Goal: Use online tool/utility: Utilize a website feature to perform a specific function

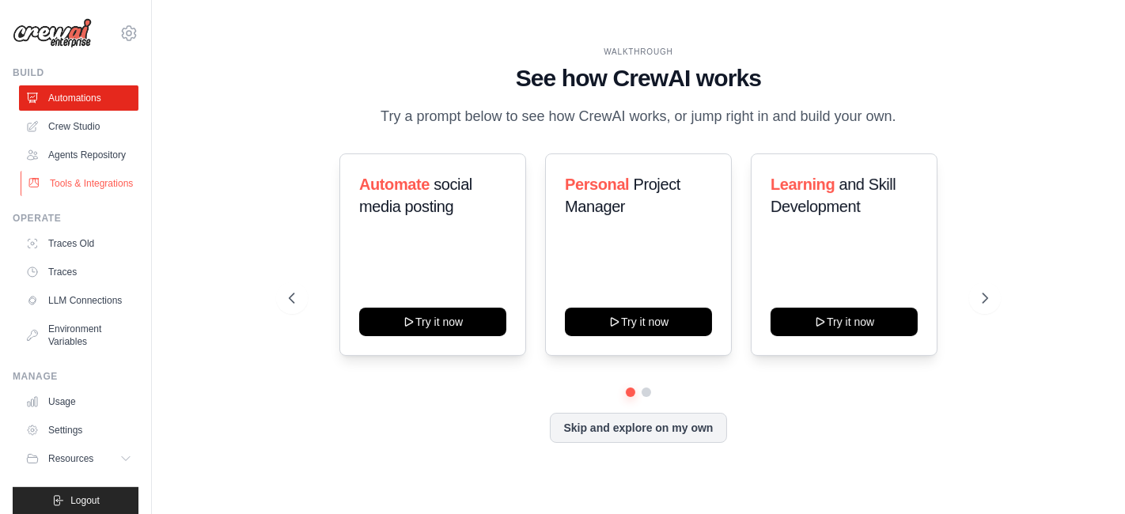
drag, startPoint x: 0, startPoint y: 0, endPoint x: 73, endPoint y: 208, distance: 220.4
click at [73, 196] on link "Tools & Integrations" at bounding box center [80, 183] width 119 height 25
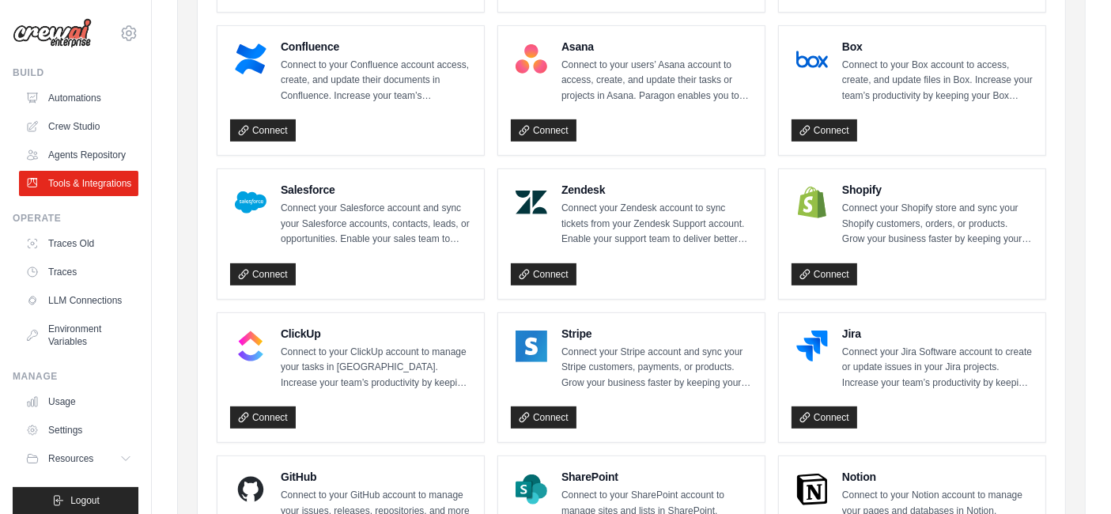
scroll to position [702, 0]
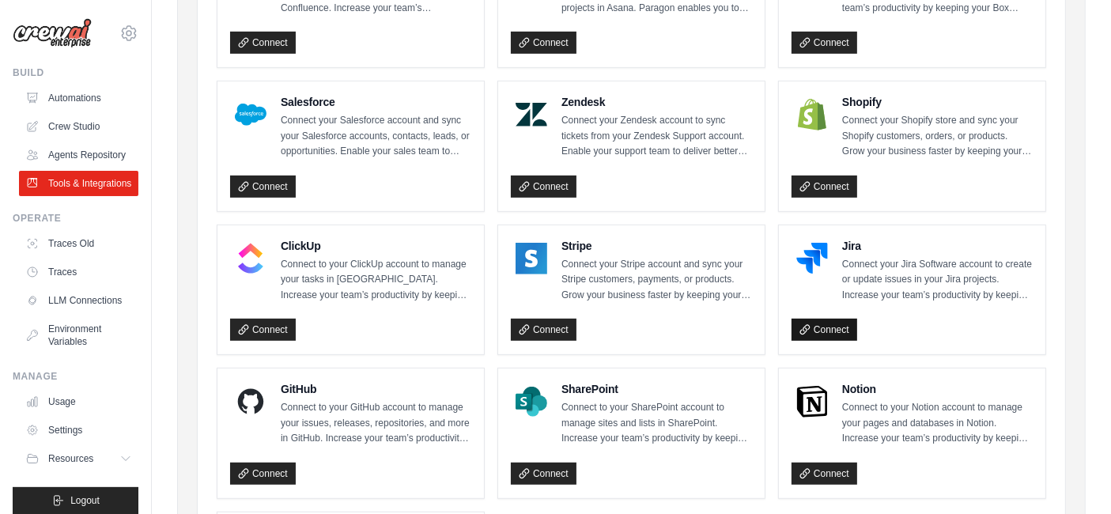
click at [815, 323] on link "Connect" at bounding box center [825, 330] width 66 height 22
click at [834, 322] on link "Connect" at bounding box center [825, 330] width 66 height 22
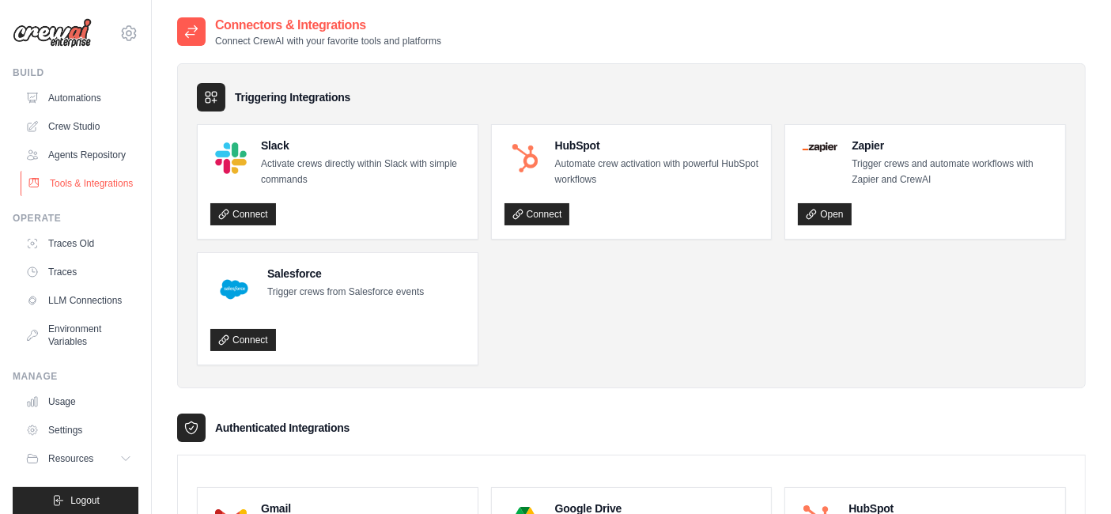
click at [72, 196] on link "Tools & Integrations" at bounding box center [80, 183] width 119 height 25
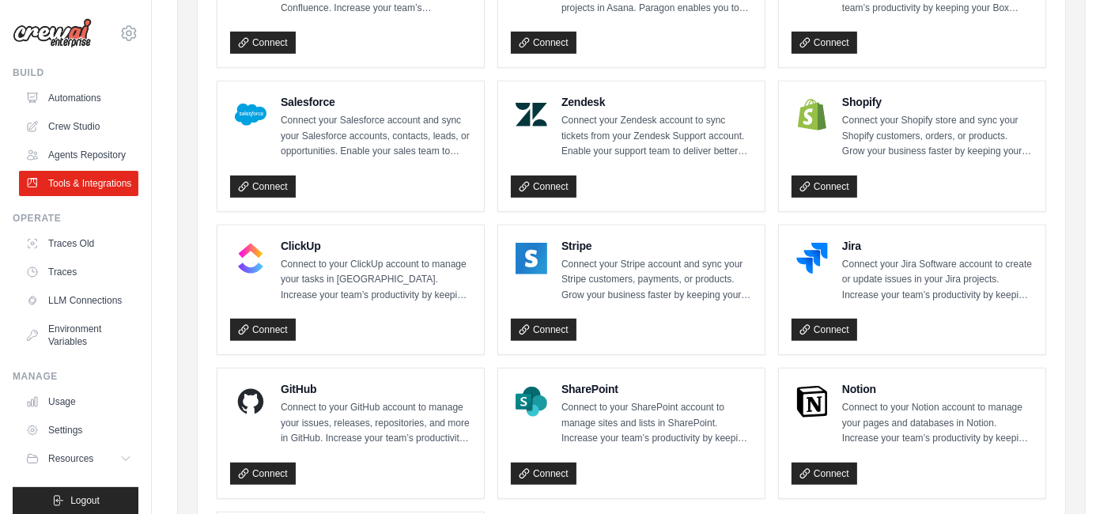
scroll to position [791, 0]
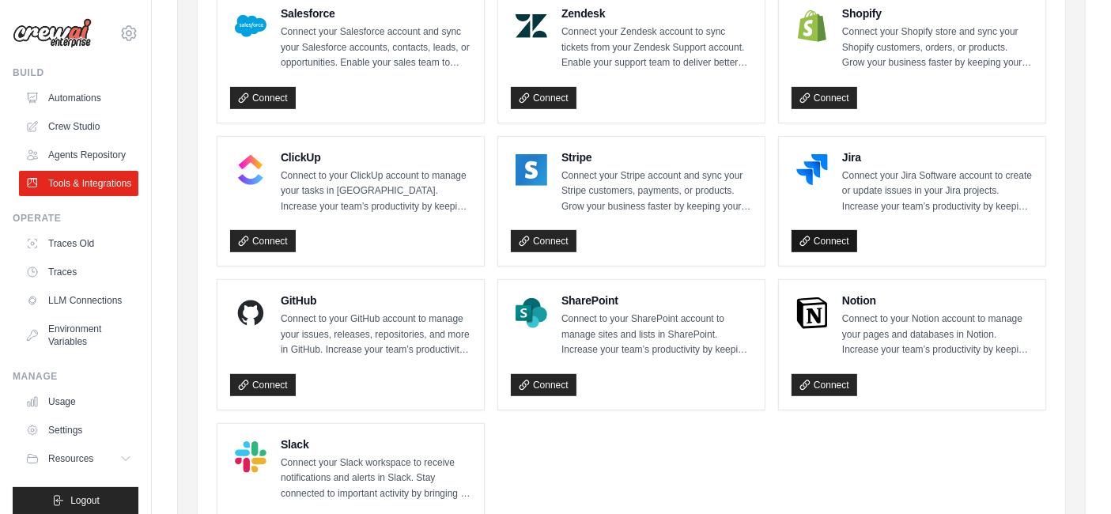
click at [827, 237] on link "Connect" at bounding box center [825, 241] width 66 height 22
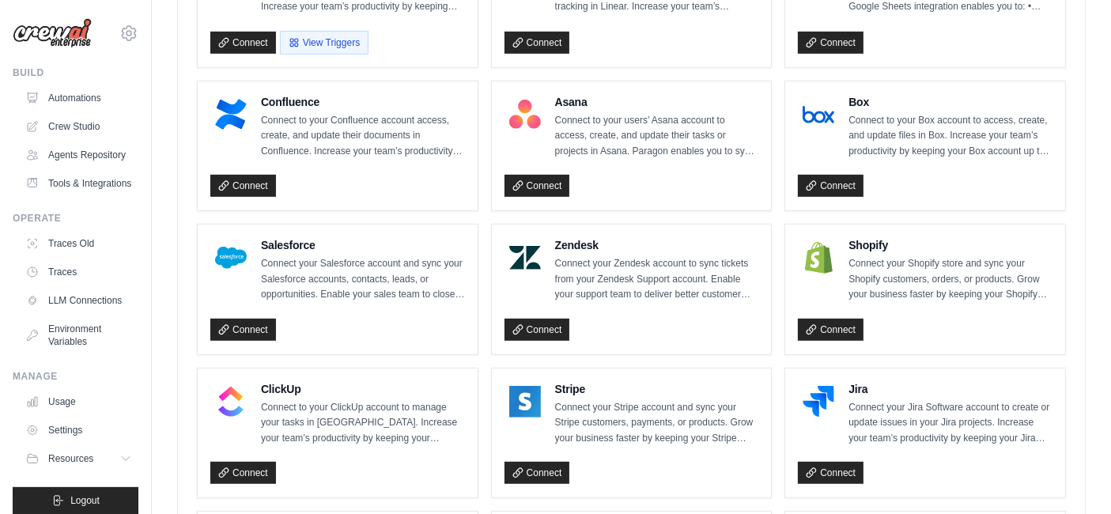
scroll to position [879, 0]
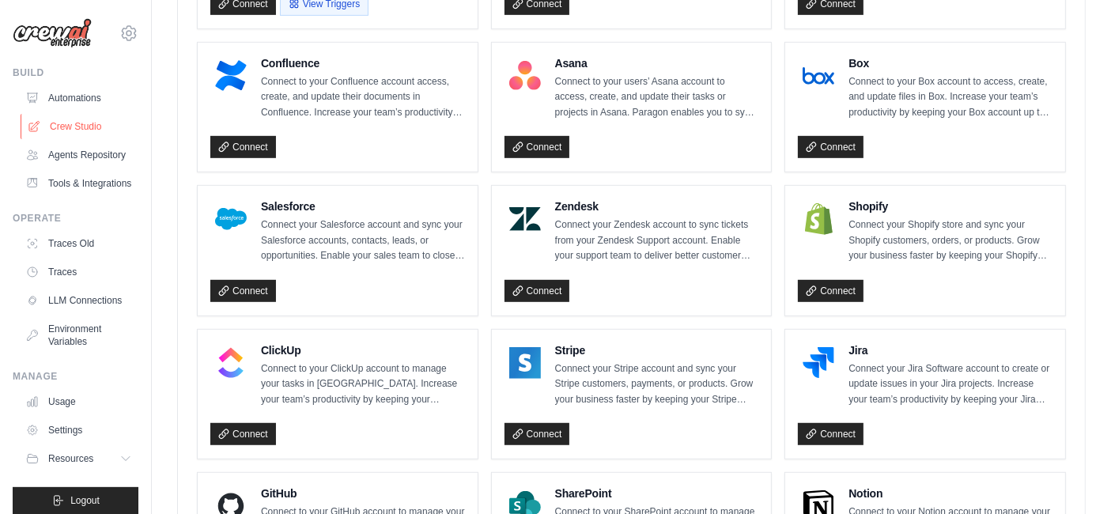
click at [82, 115] on link "Crew Studio" at bounding box center [80, 126] width 119 height 25
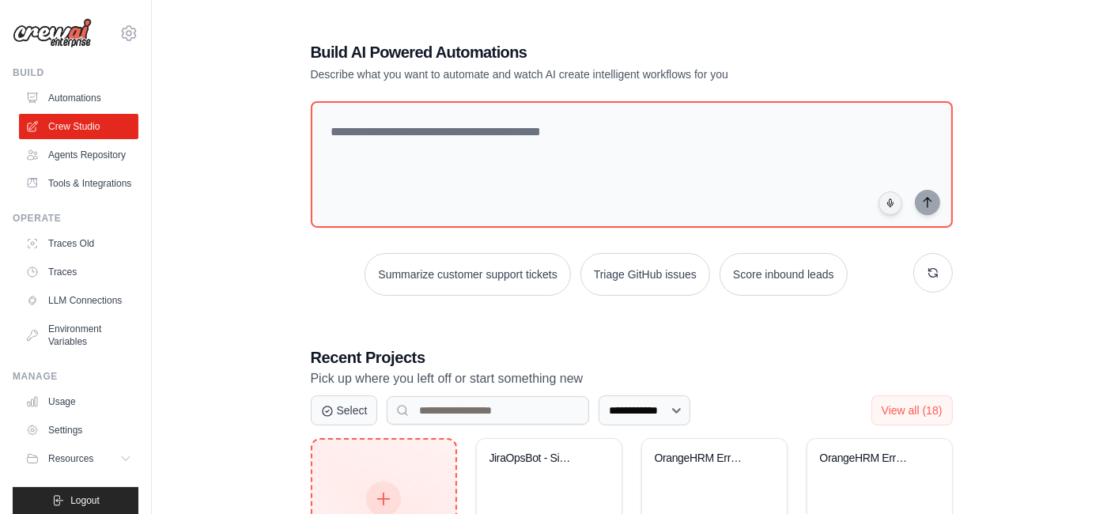
click at [381, 487] on div at bounding box center [383, 499] width 35 height 35
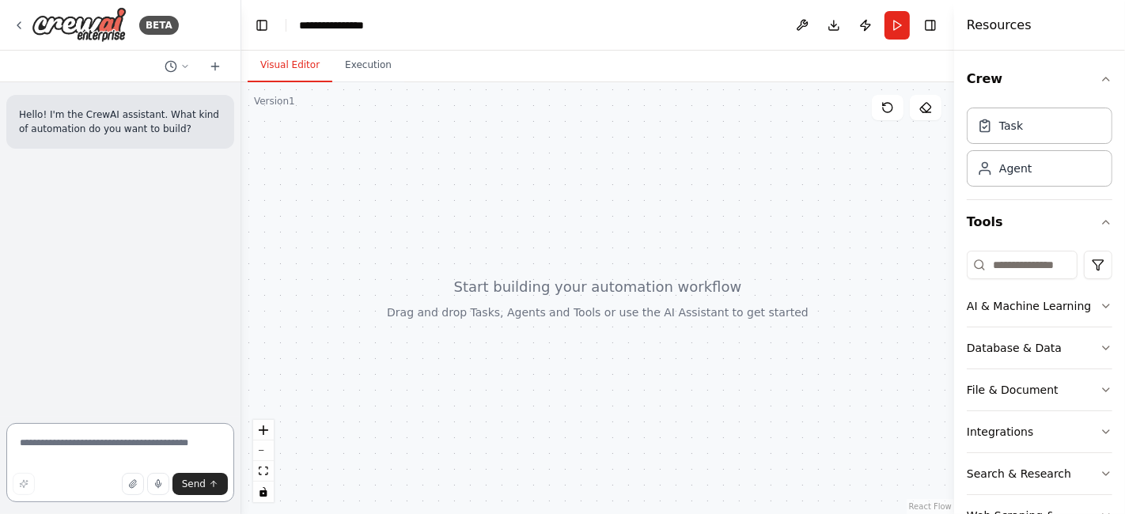
click at [146, 441] on textarea at bounding box center [120, 462] width 228 height 79
paste textarea "**********"
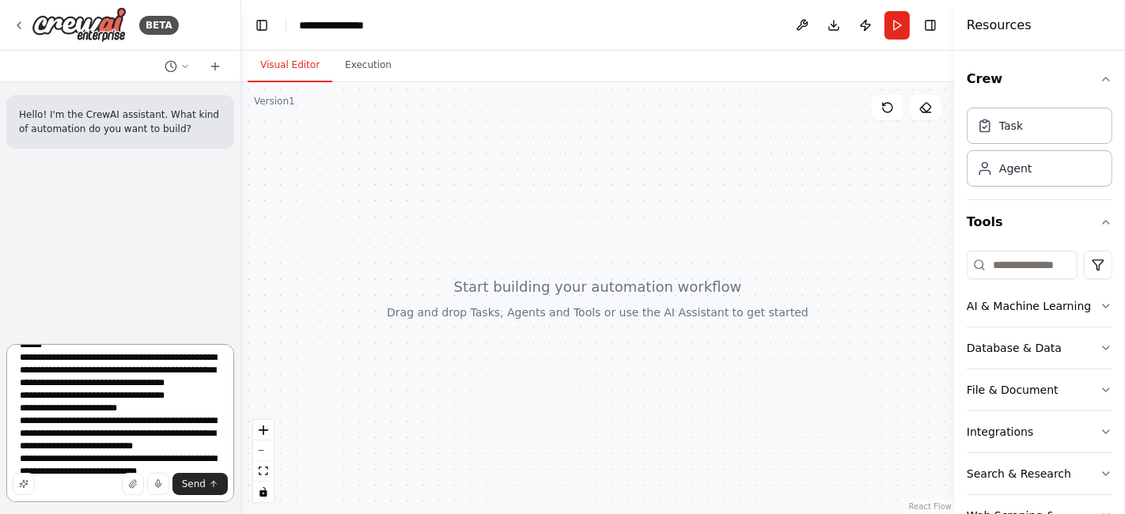
scroll to position [172, 0]
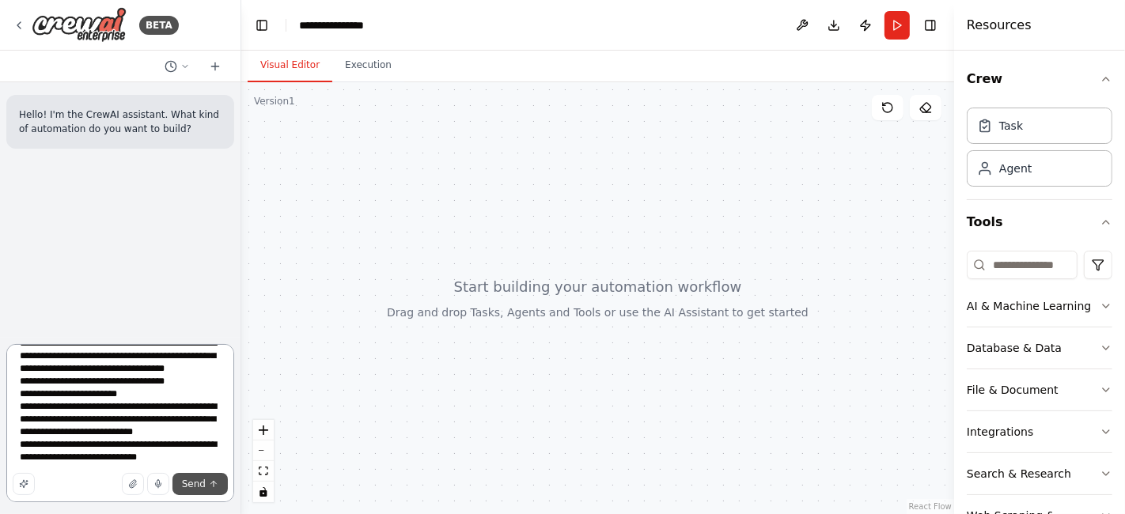
type textarea "**********"
click at [201, 486] on span "Send" at bounding box center [194, 484] width 24 height 13
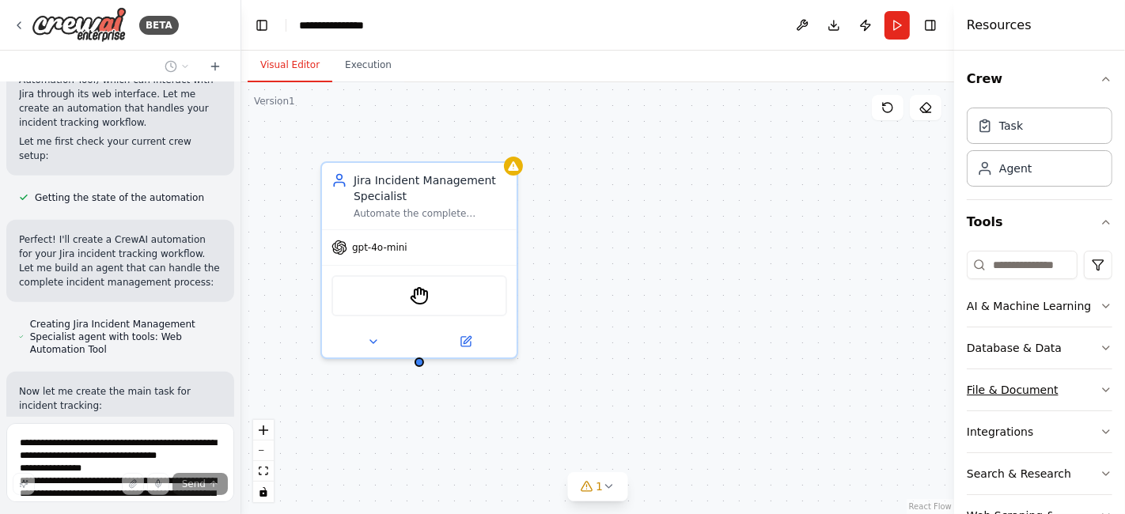
scroll to position [846, 0]
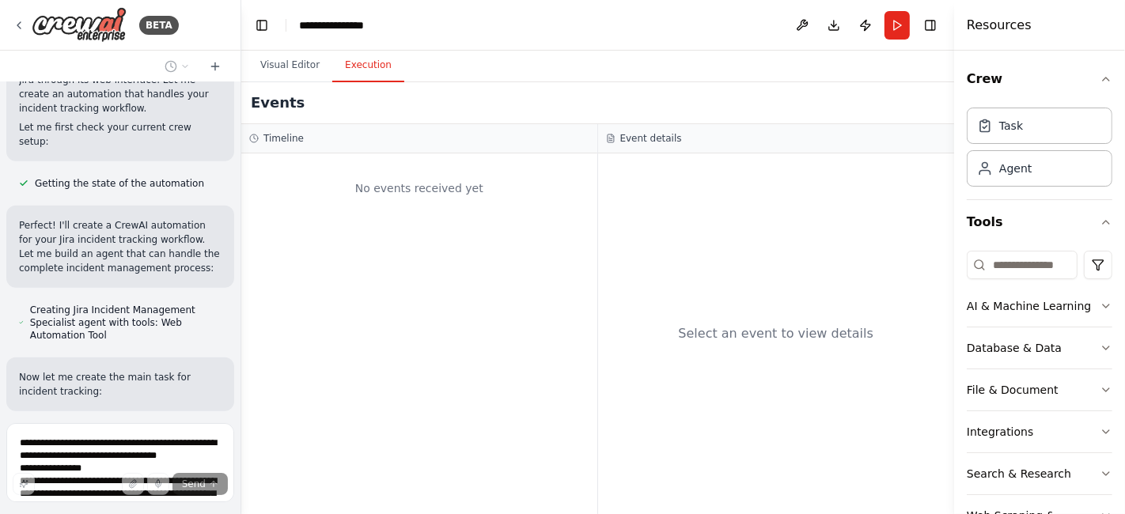
click at [358, 79] on button "Execution" at bounding box center [368, 65] width 72 height 33
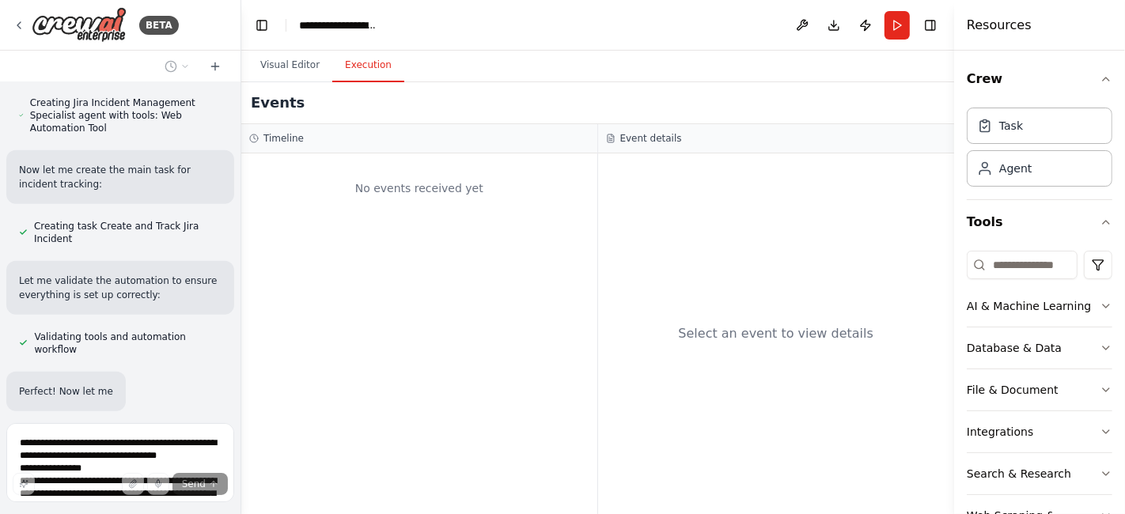
scroll to position [1068, 0]
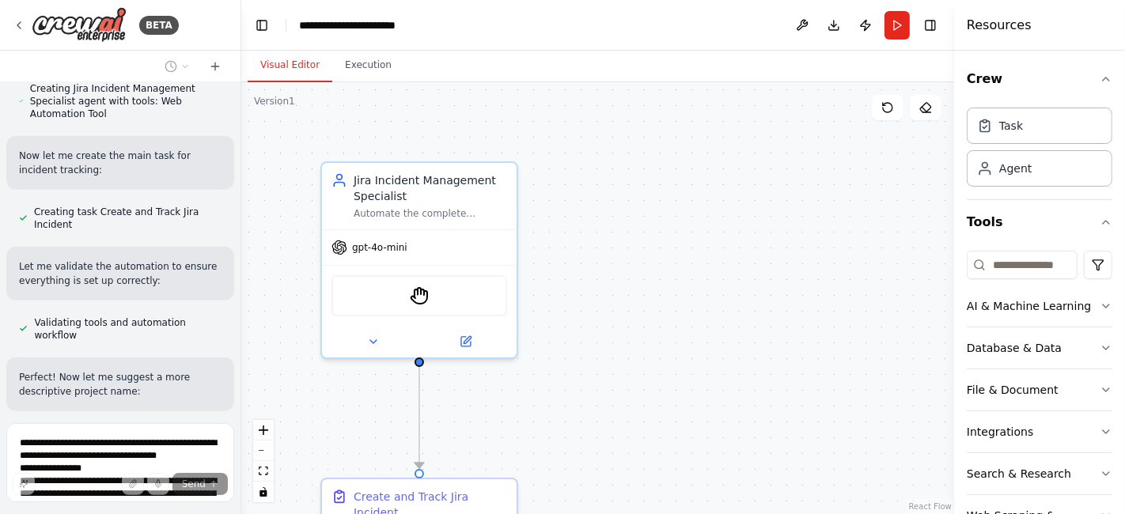
click at [289, 66] on button "Visual Editor" at bounding box center [290, 65] width 85 height 33
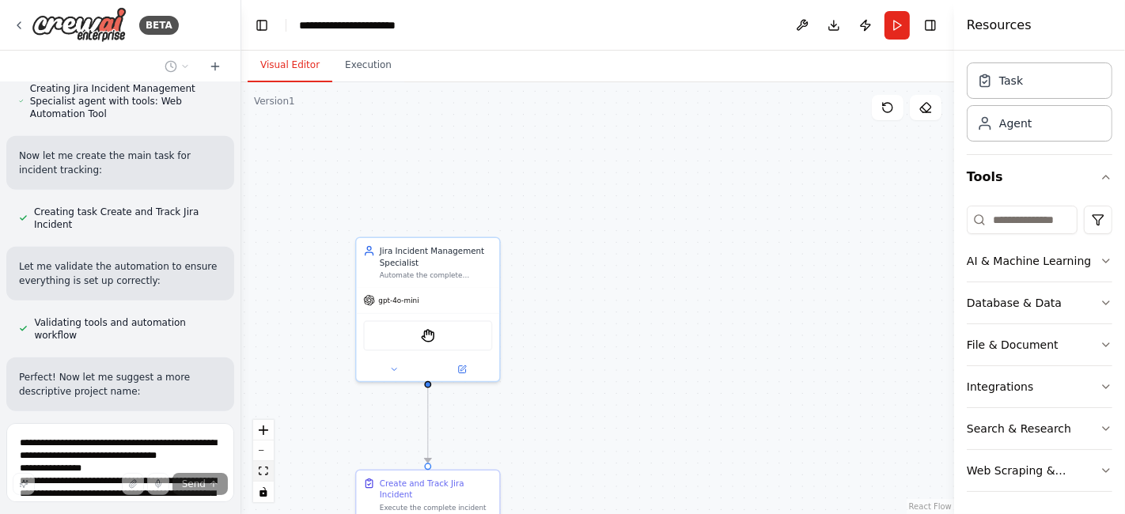
click at [263, 475] on icon "fit view" at bounding box center [263, 471] width 9 height 9
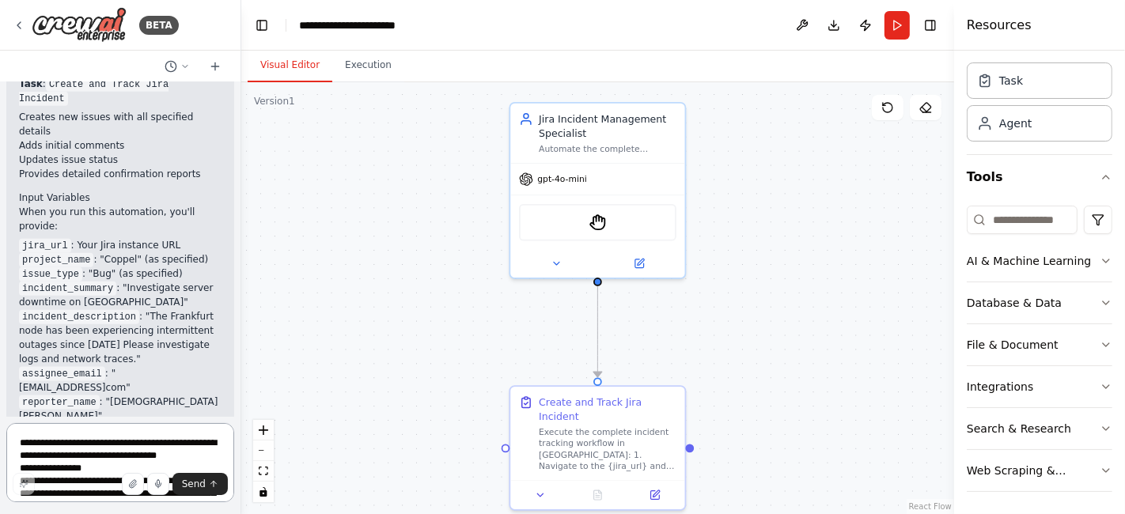
scroll to position [1560, 0]
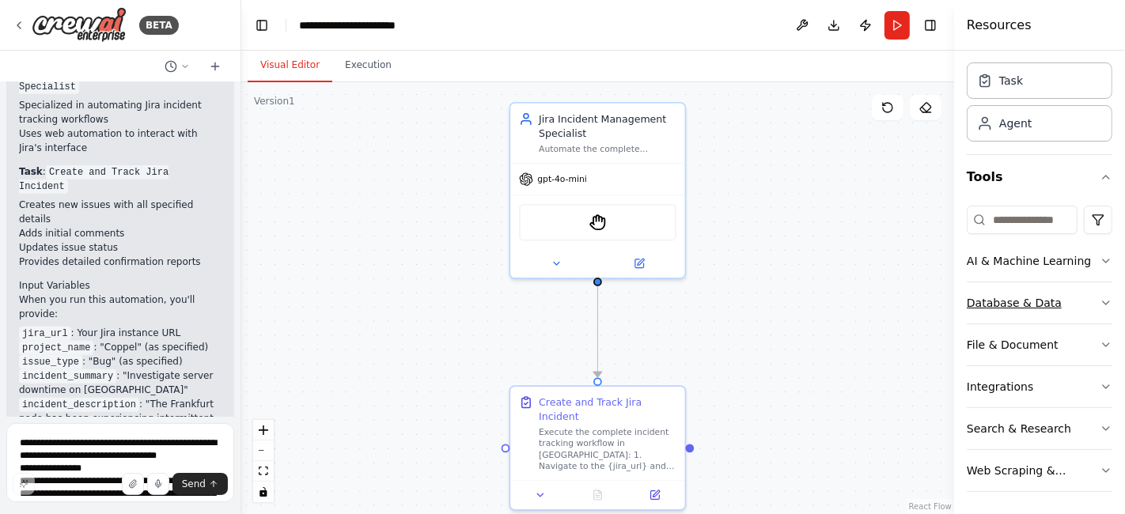
click at [1073, 294] on button "Database & Data" at bounding box center [1040, 302] width 146 height 41
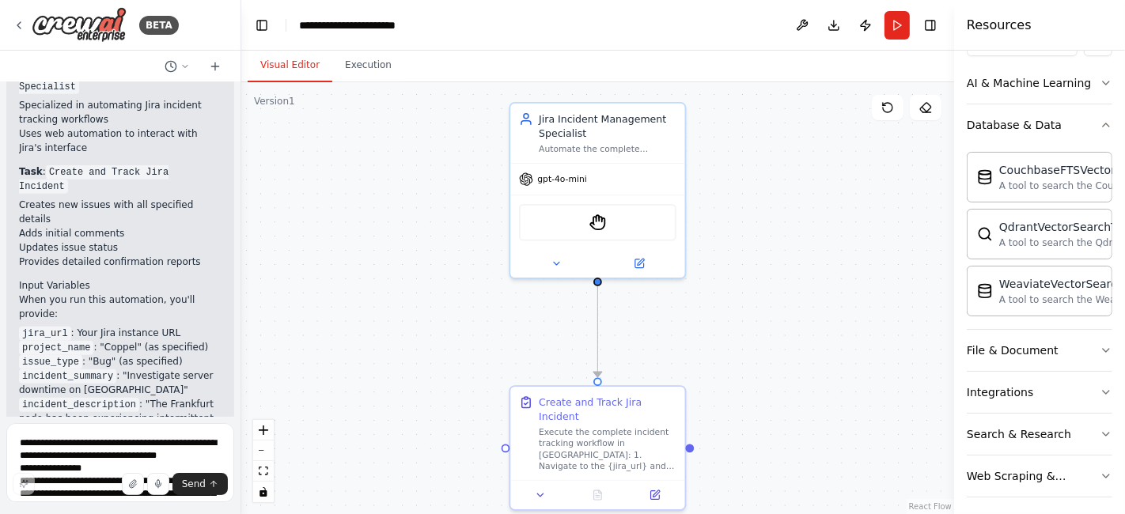
scroll to position [227, 0]
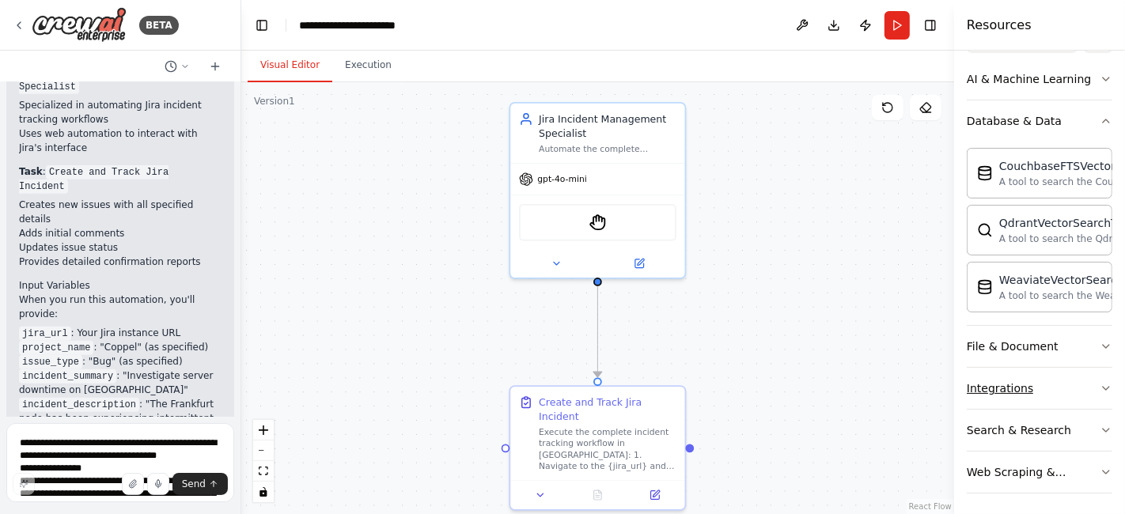
click at [1027, 380] on div "Integrations" at bounding box center [1000, 388] width 66 height 16
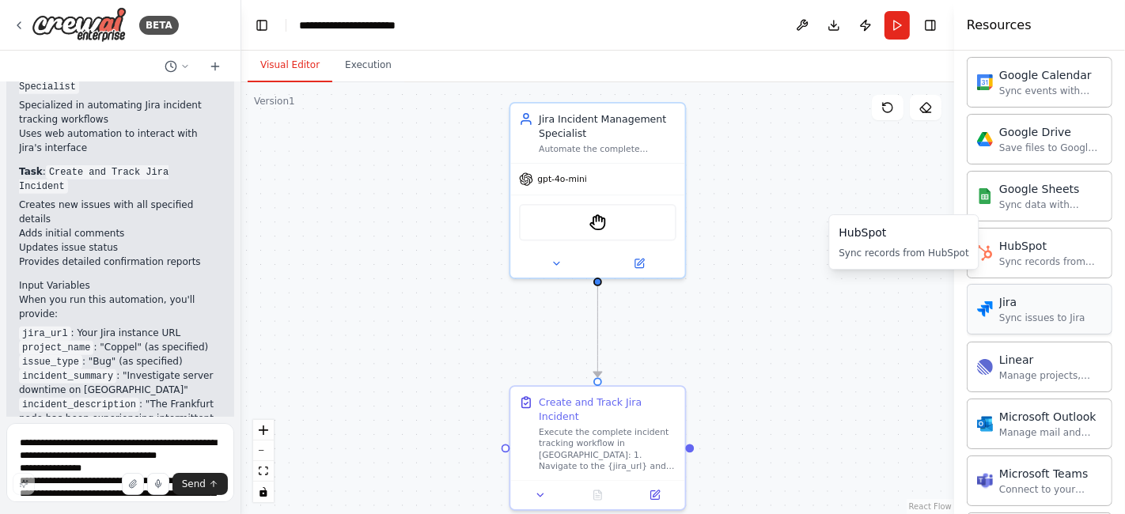
scroll to position [930, 0]
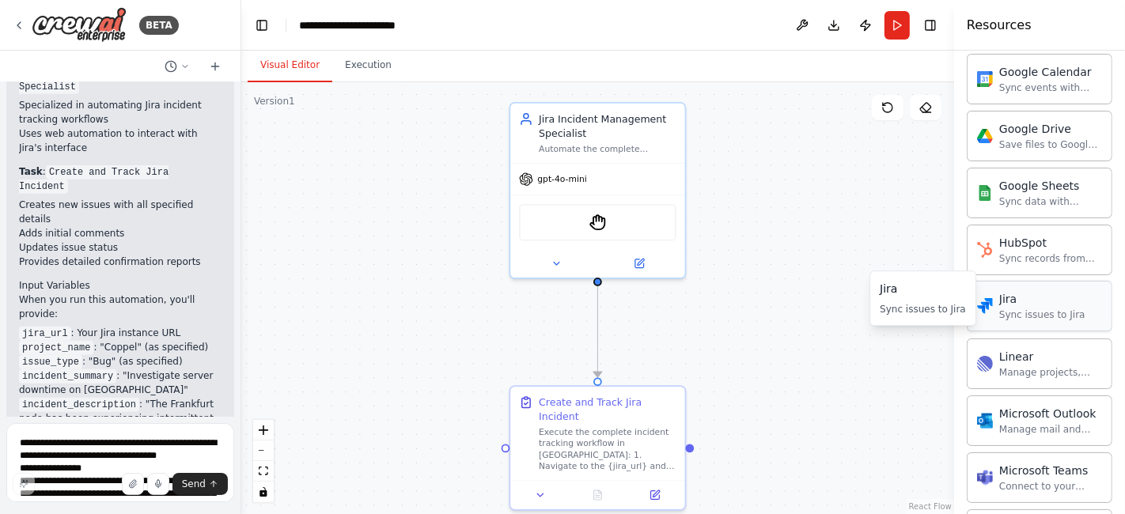
click at [1012, 308] on div "Sync issues to Jira" at bounding box center [1042, 314] width 86 height 13
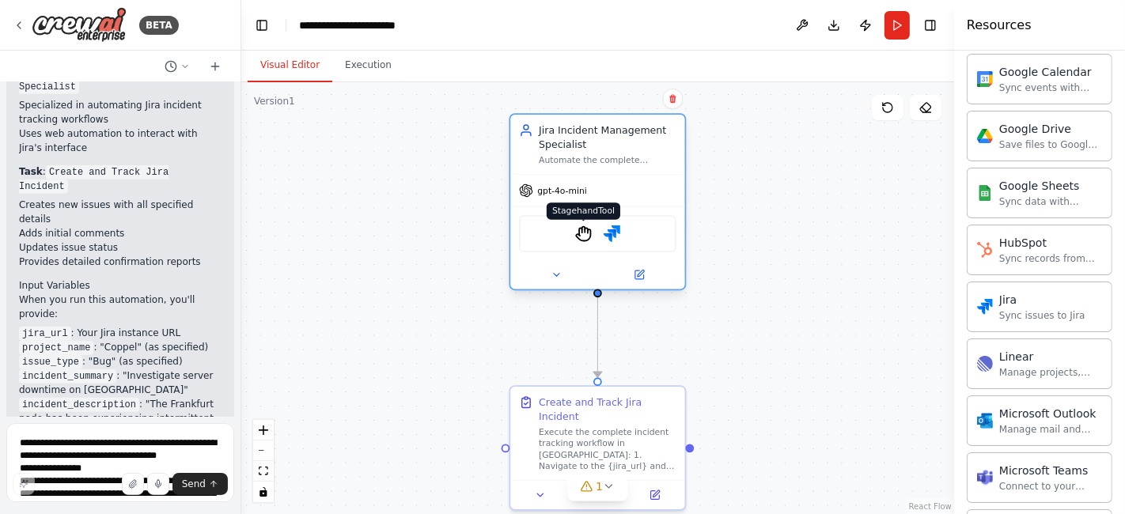
drag, startPoint x: 584, startPoint y: 221, endPoint x: 586, endPoint y: 234, distance: 13.7
click at [586, 234] on img at bounding box center [583, 233] width 17 height 17
click at [581, 228] on img at bounding box center [583, 233] width 17 height 17
click at [649, 274] on button at bounding box center [639, 275] width 80 height 17
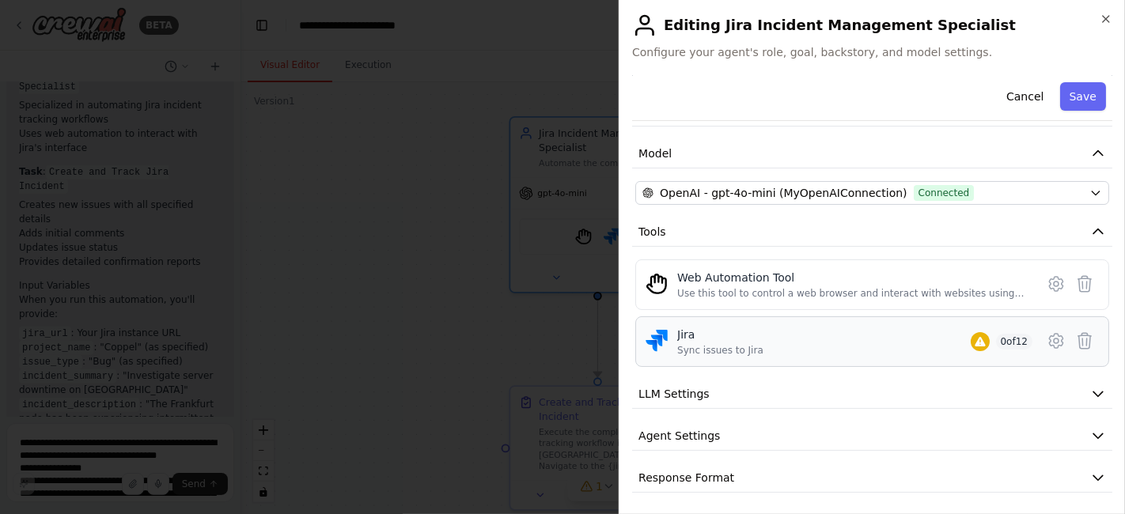
scroll to position [94, 0]
click at [1078, 282] on icon at bounding box center [1084, 283] width 13 height 16
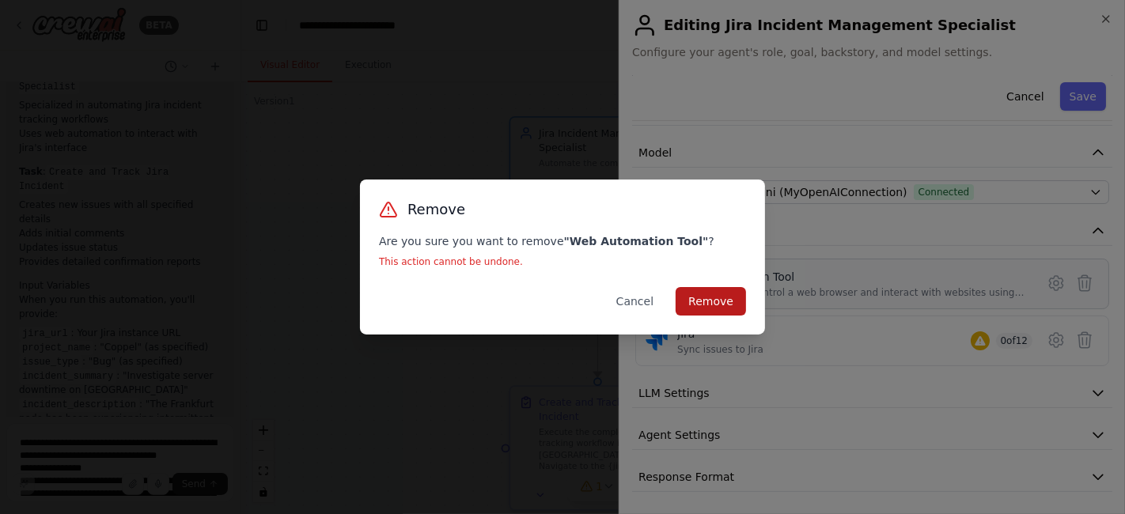
click at [732, 306] on button "Remove" at bounding box center [710, 301] width 70 height 28
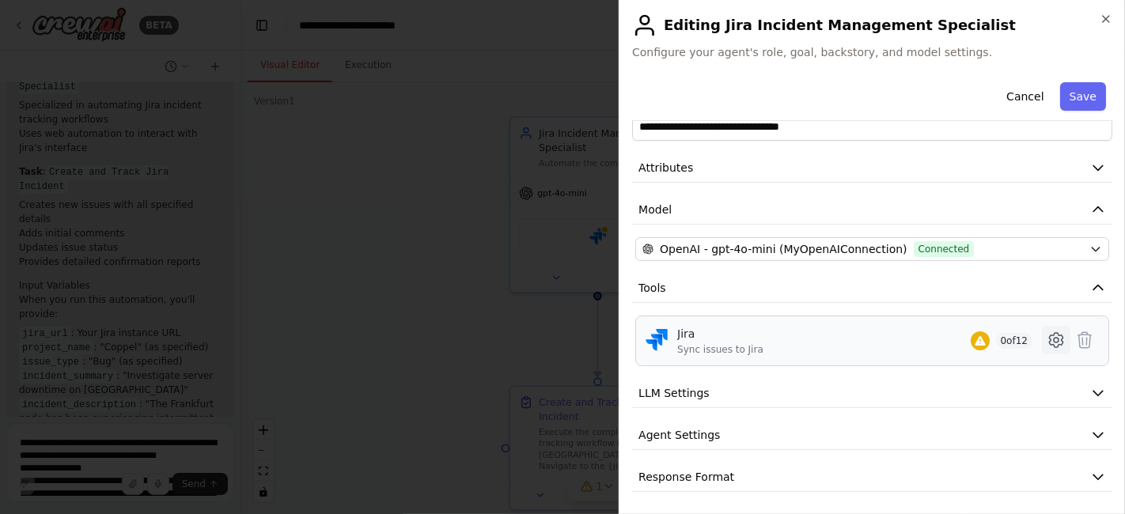
click at [1046, 334] on icon at bounding box center [1055, 340] width 19 height 19
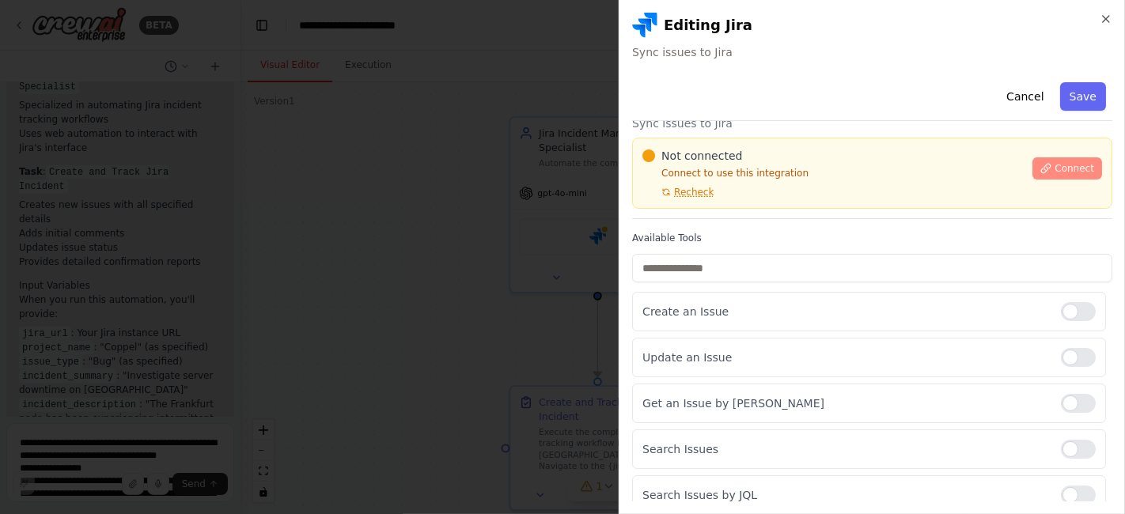
click at [1054, 170] on span "Connect" at bounding box center [1074, 168] width 40 height 13
click at [1058, 166] on span "Connect" at bounding box center [1074, 168] width 40 height 13
click at [694, 193] on span "Recheck" at bounding box center [694, 192] width 40 height 13
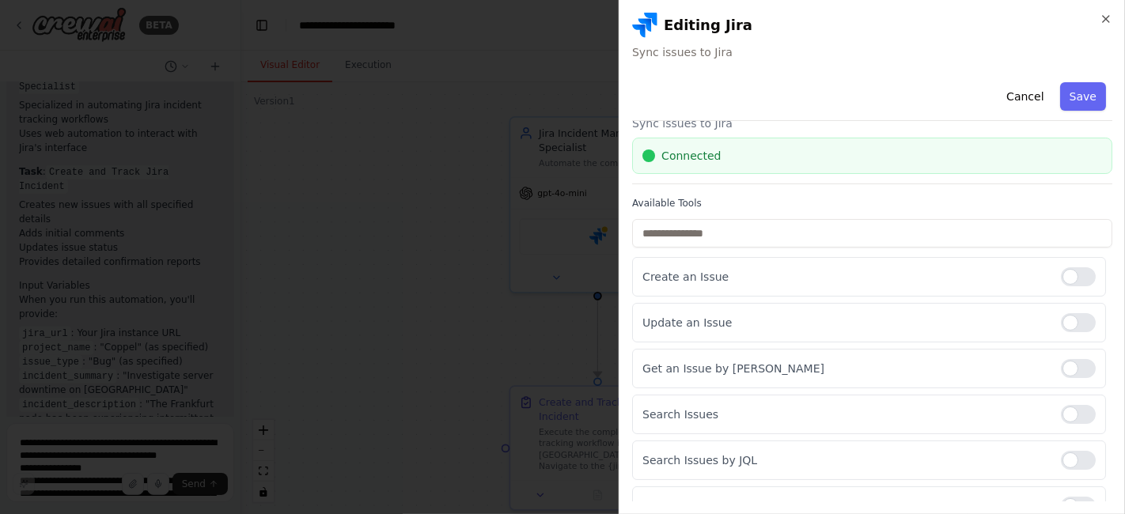
click at [1077, 95] on button "Save" at bounding box center [1083, 96] width 46 height 28
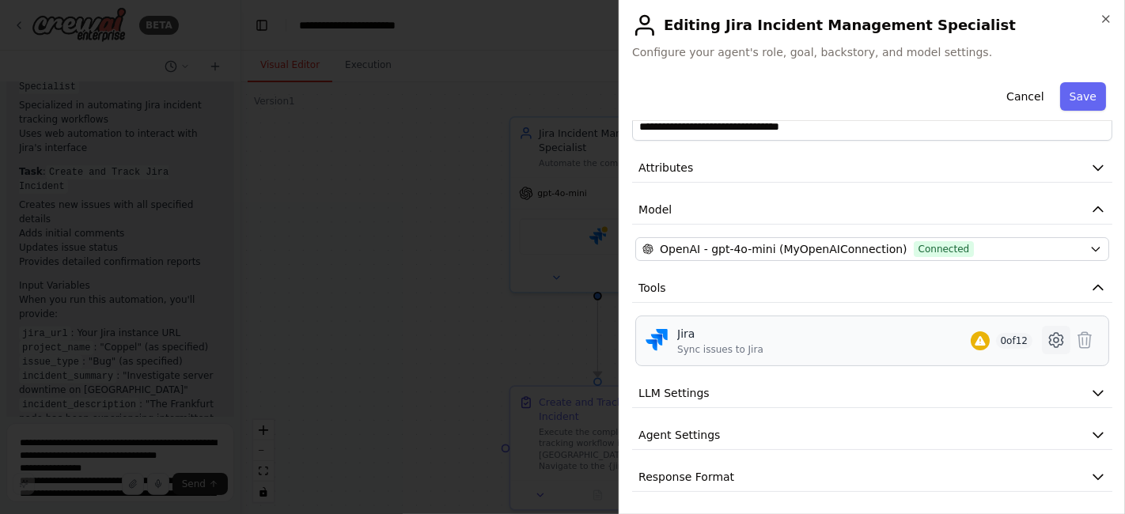
click at [1046, 337] on icon at bounding box center [1055, 340] width 19 height 19
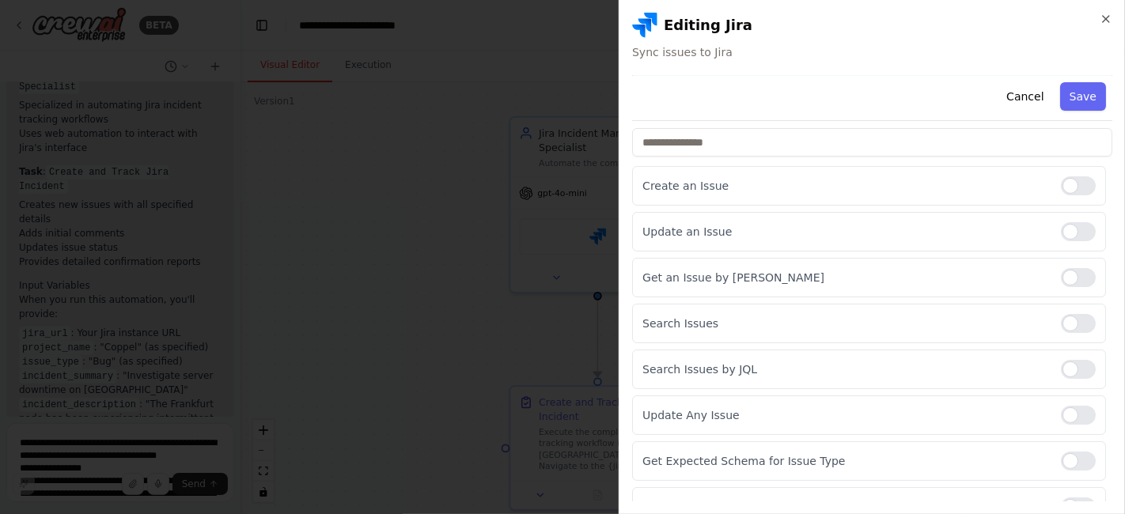
scroll to position [0, 0]
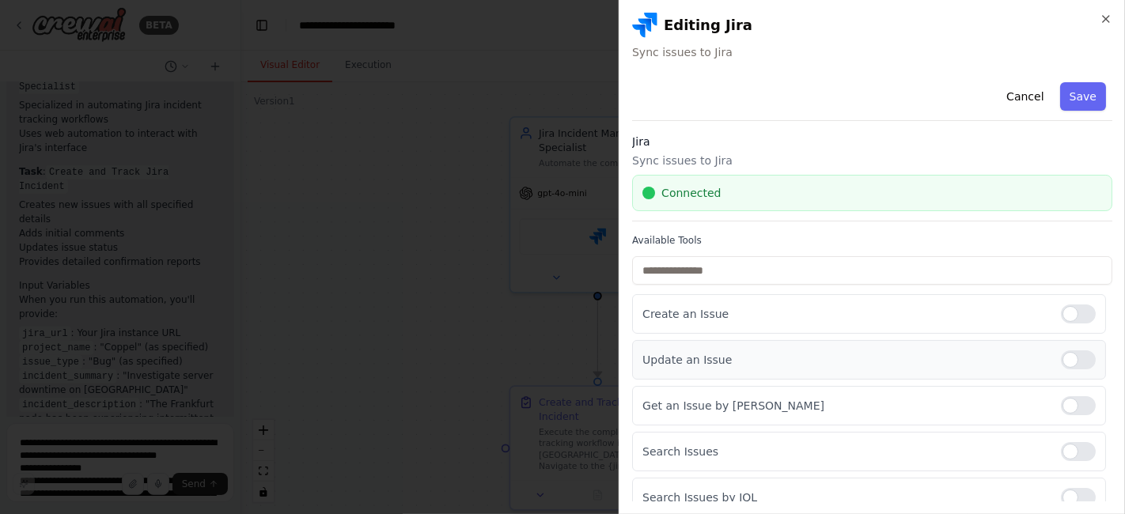
click at [1061, 358] on div at bounding box center [1078, 359] width 35 height 19
click at [1061, 308] on div at bounding box center [1078, 314] width 35 height 19
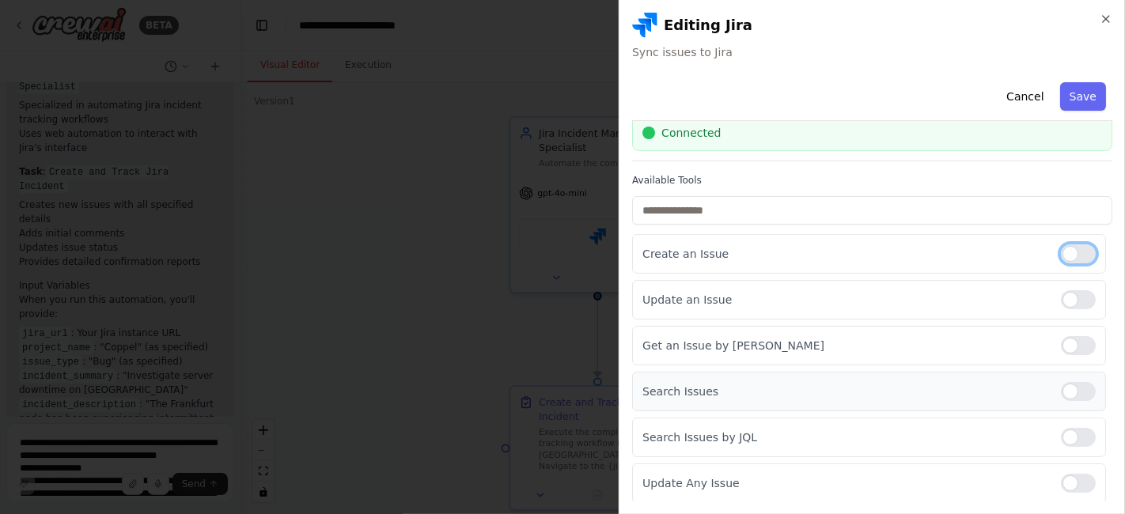
scroll to position [88, 0]
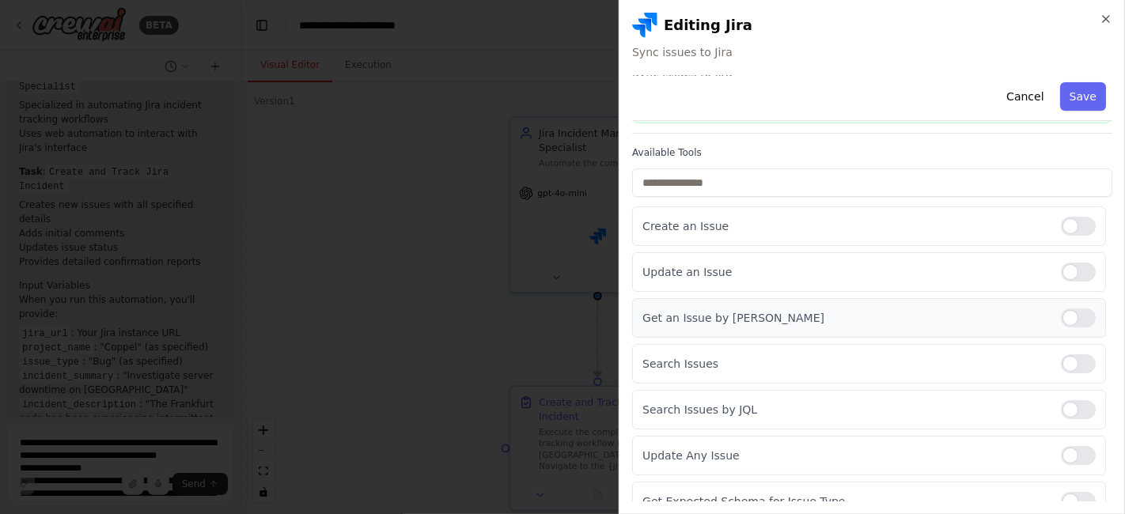
click at [1061, 313] on div at bounding box center [1078, 317] width 35 height 19
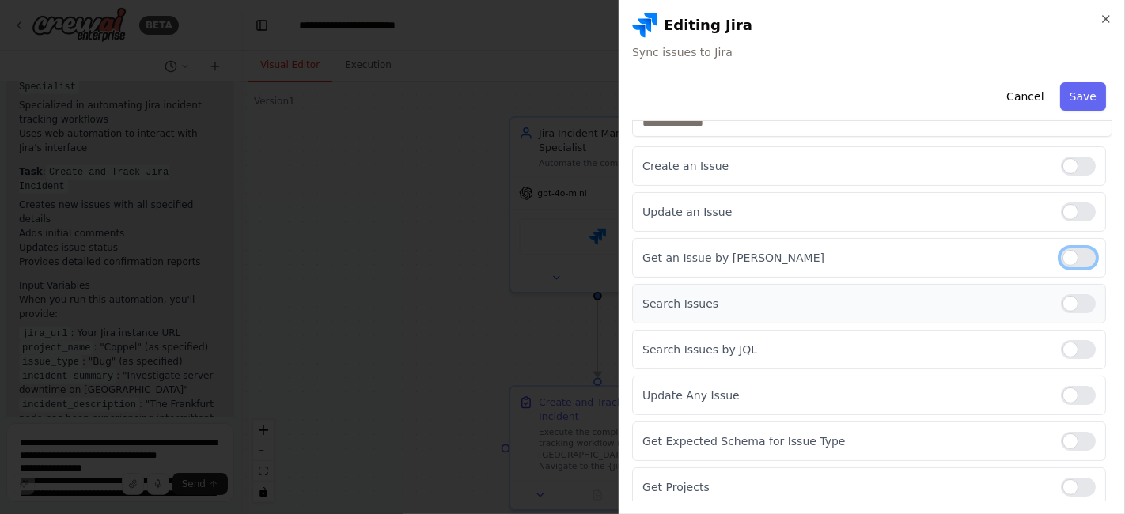
scroll to position [176, 0]
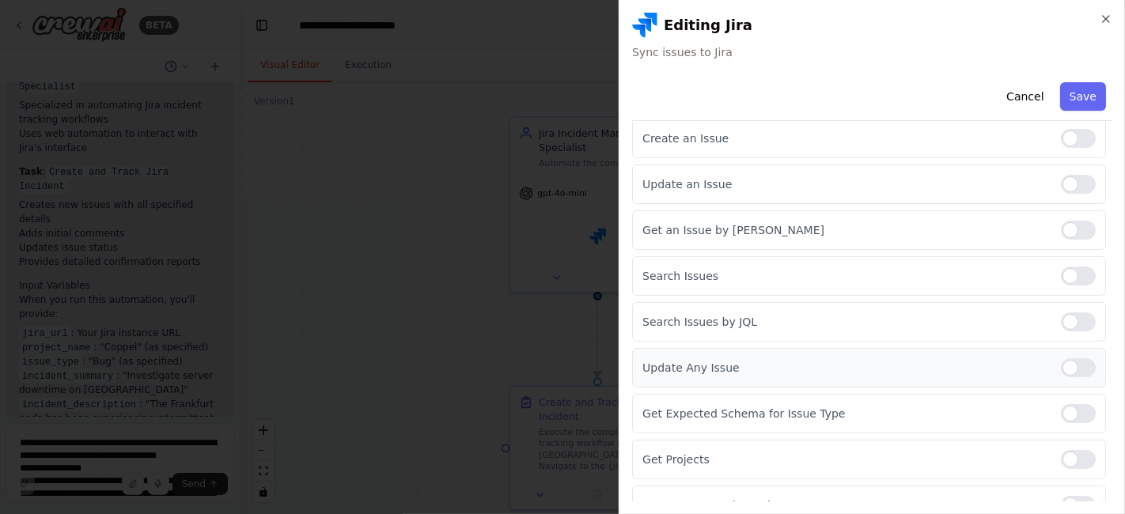
click at [1061, 365] on div at bounding box center [1078, 367] width 35 height 19
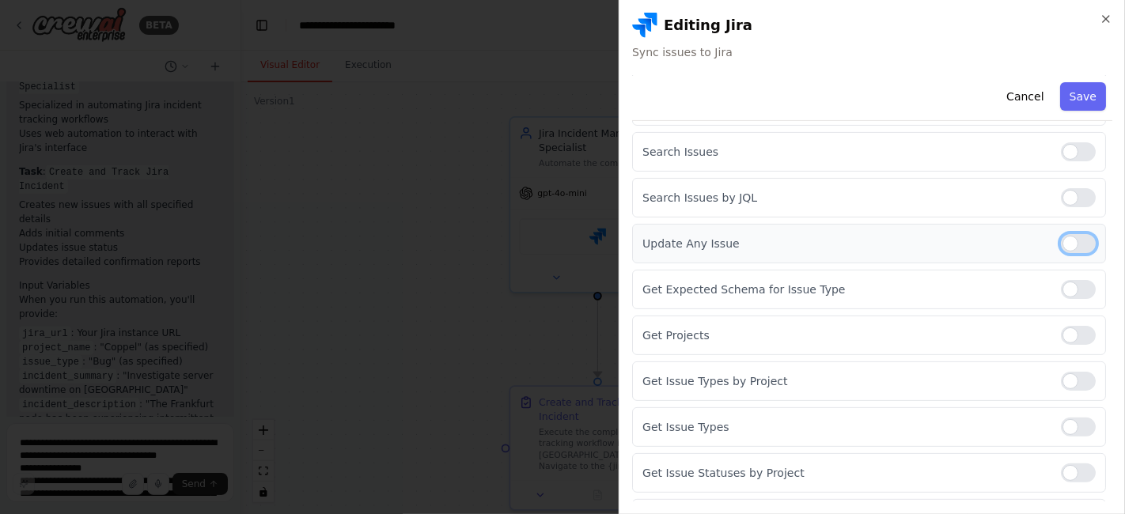
scroll to position [330, 0]
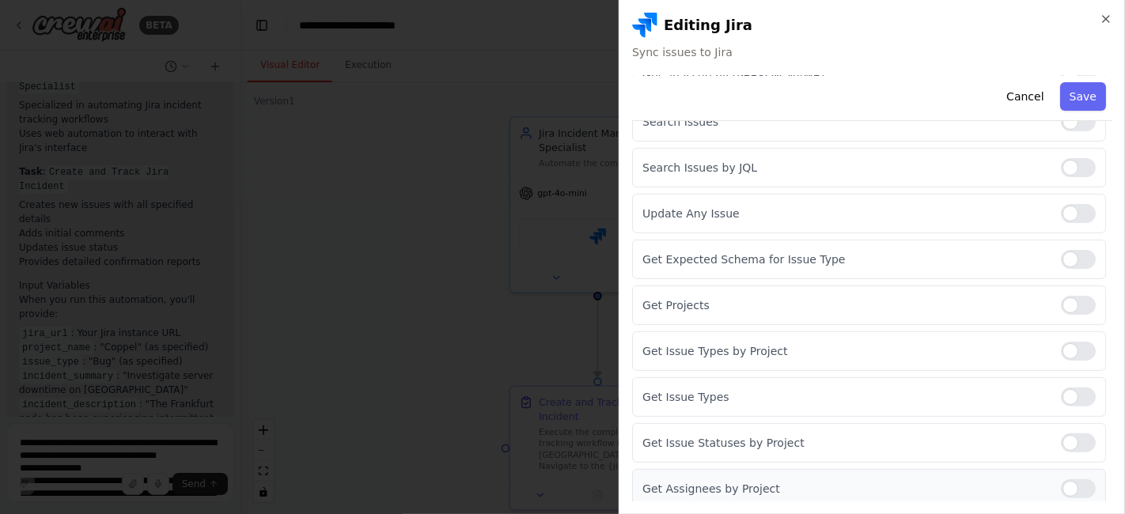
click at [1064, 480] on div at bounding box center [1078, 488] width 35 height 19
click at [1056, 423] on div "Get Issue Statuses by Project" at bounding box center [869, 443] width 474 height 40
click at [1064, 395] on div at bounding box center [1078, 397] width 35 height 19
click at [1061, 437] on div at bounding box center [1078, 442] width 35 height 19
click at [1061, 342] on div at bounding box center [1078, 351] width 35 height 19
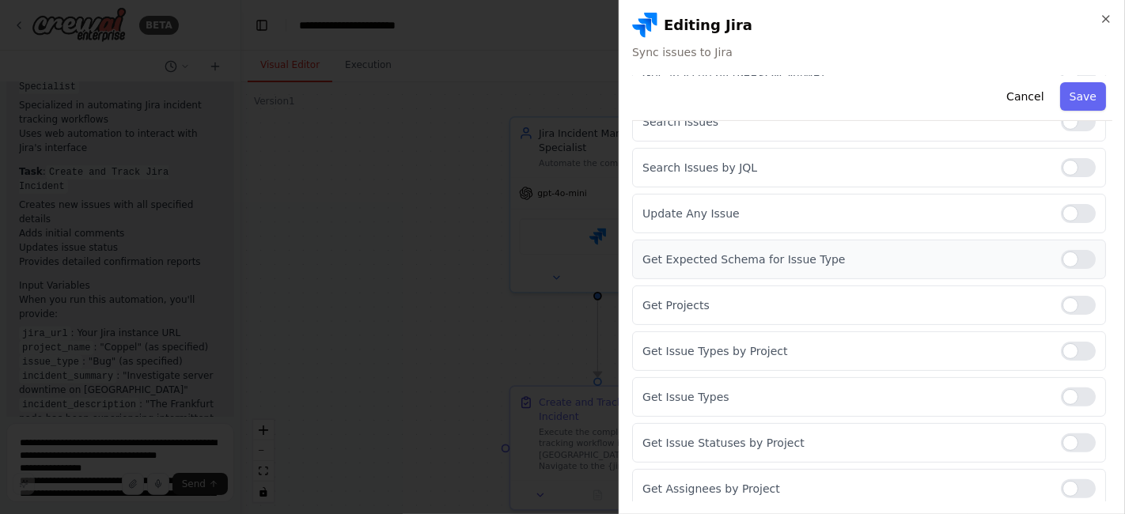
drag, startPoint x: 1066, startPoint y: 298, endPoint x: 1069, endPoint y: 253, distance: 45.1
click at [1068, 297] on div at bounding box center [1078, 305] width 35 height 19
drag, startPoint x: 1068, startPoint y: 245, endPoint x: 1068, endPoint y: 204, distance: 41.1
click at [1068, 240] on div "Get Expected Schema for Issue Type" at bounding box center [869, 260] width 474 height 40
click at [1061, 161] on div at bounding box center [1078, 167] width 35 height 19
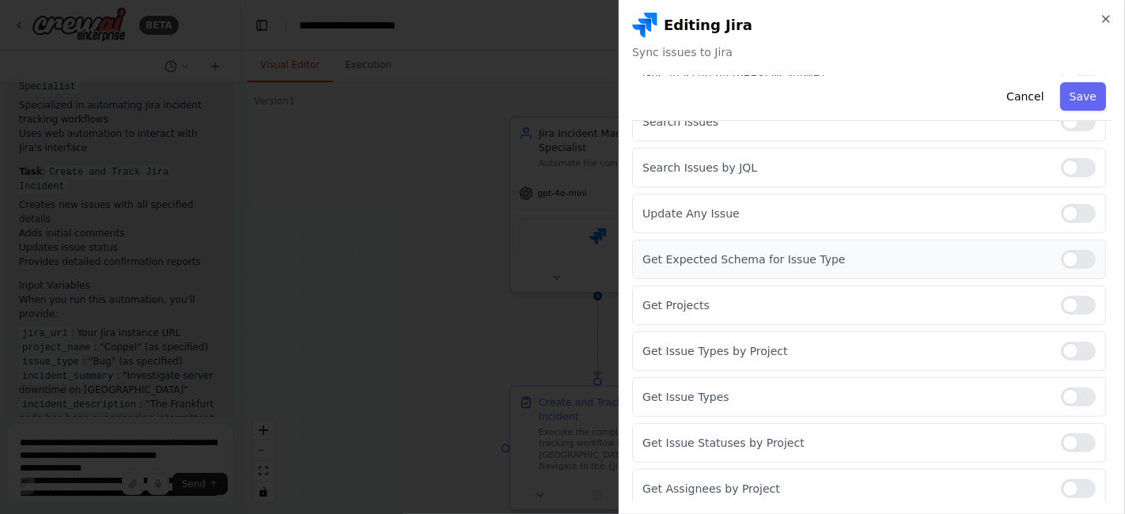
click at [1067, 255] on div at bounding box center [1078, 259] width 35 height 19
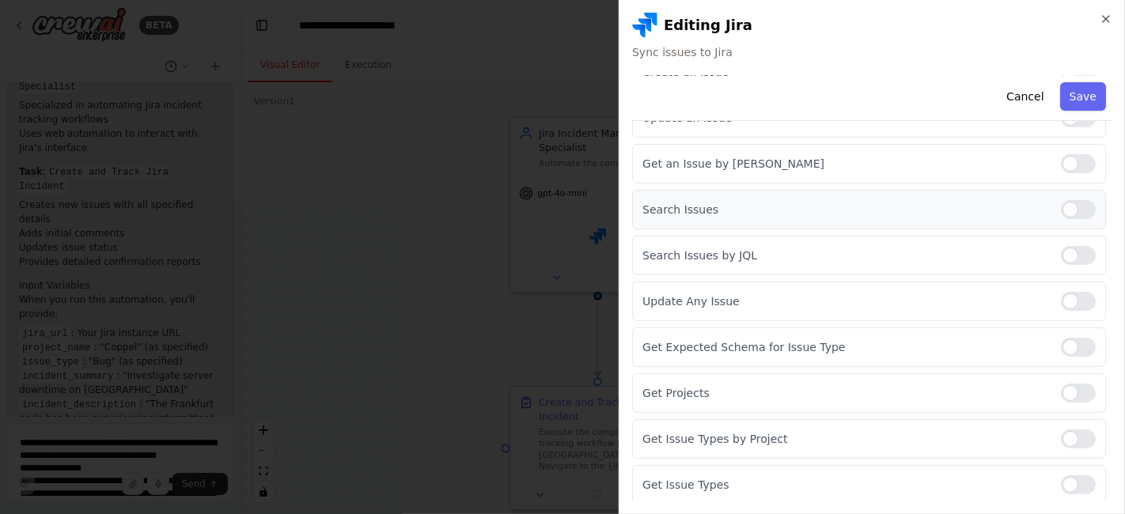
click at [1063, 200] on div at bounding box center [1078, 209] width 35 height 19
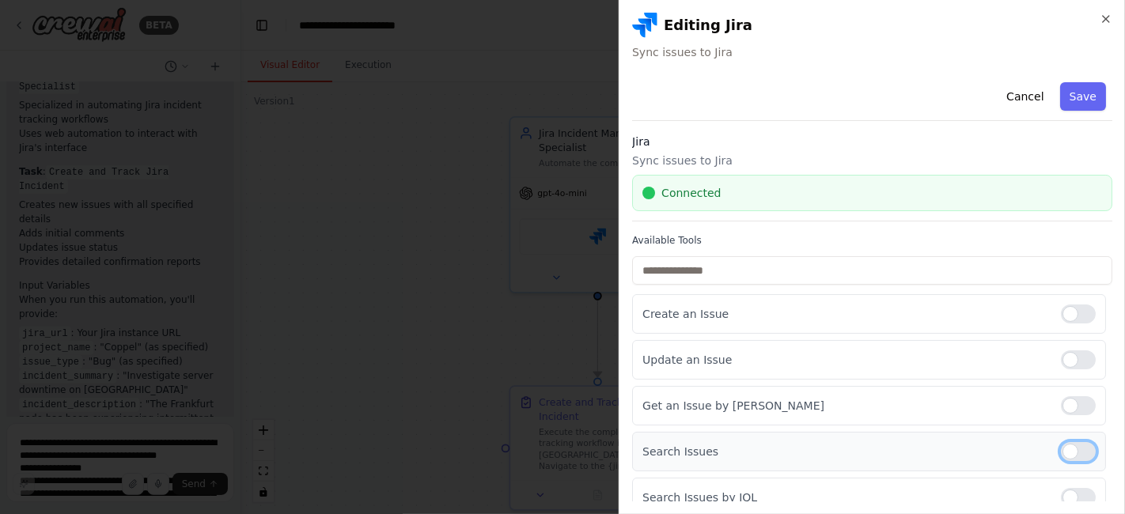
scroll to position [0, 0]
click at [1069, 89] on button "Save" at bounding box center [1083, 96] width 46 height 28
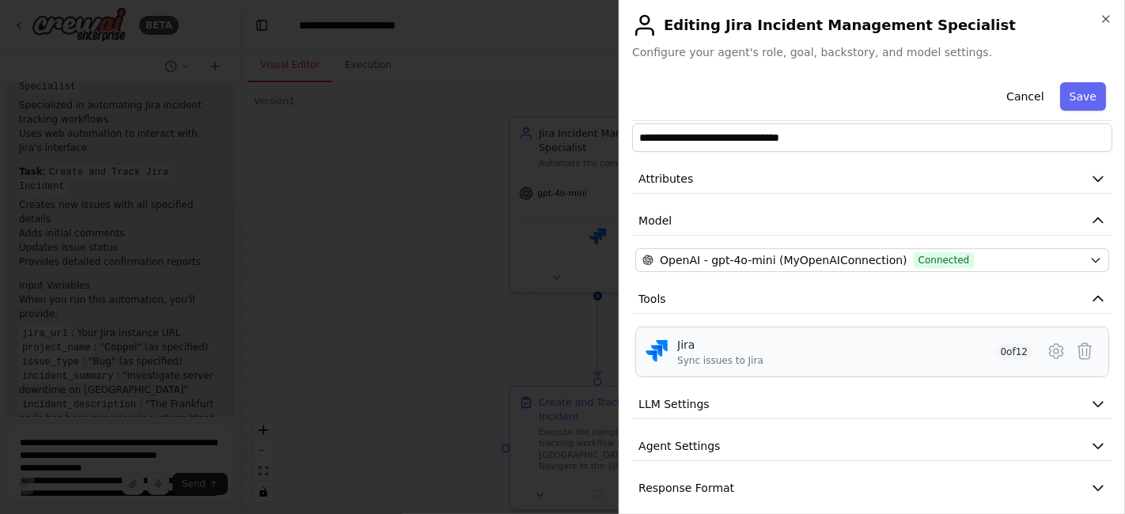
scroll to position [37, 0]
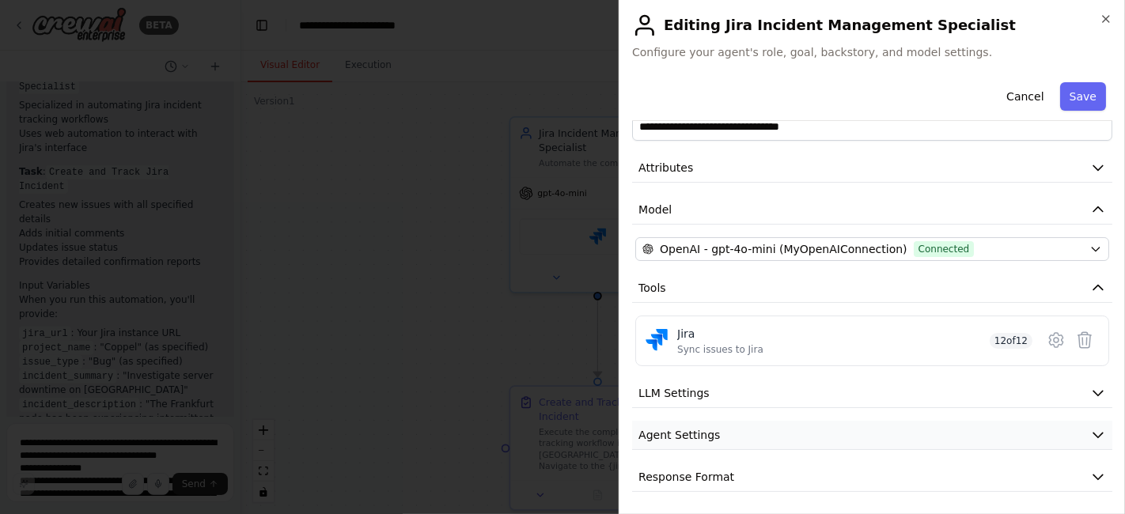
click at [1090, 431] on icon "button" at bounding box center [1098, 435] width 16 height 16
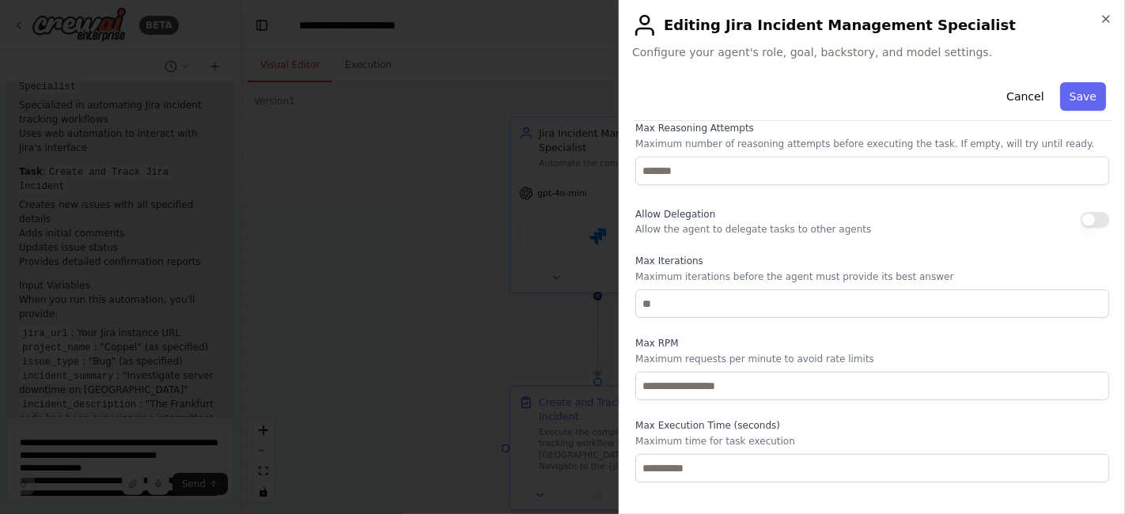
scroll to position [460, 0]
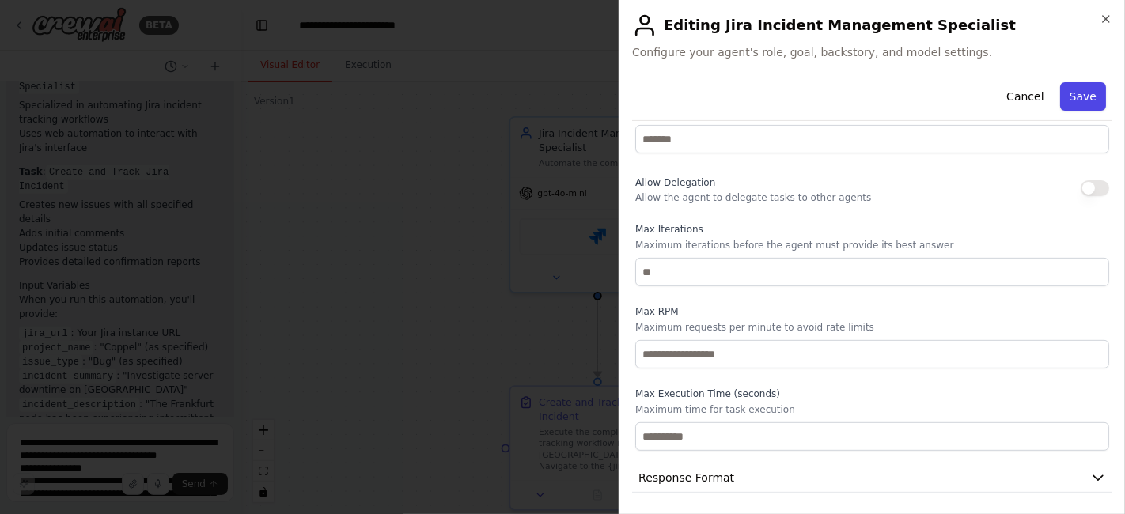
click at [1066, 103] on button "Save" at bounding box center [1083, 96] width 46 height 28
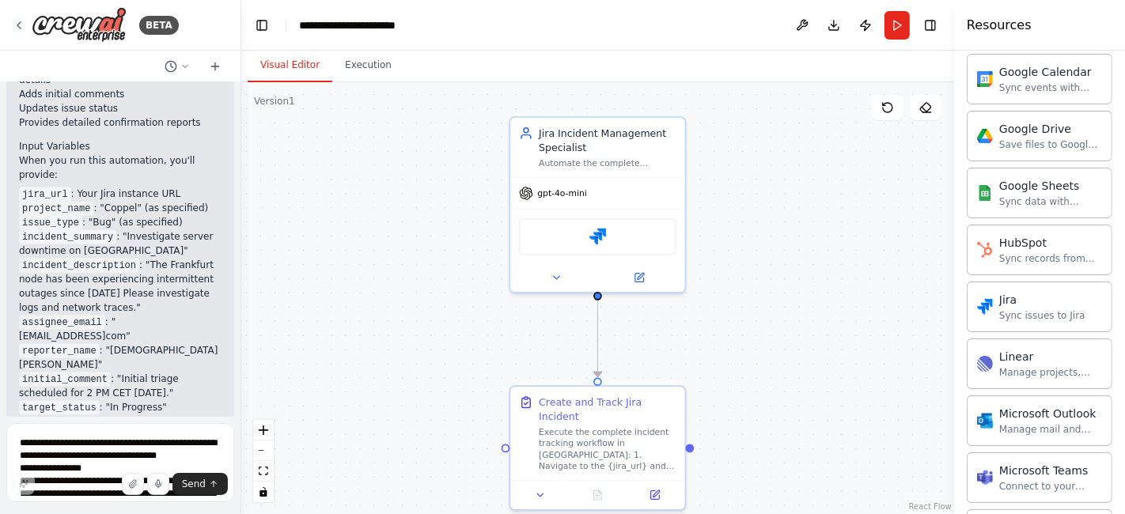
scroll to position [1823, 0]
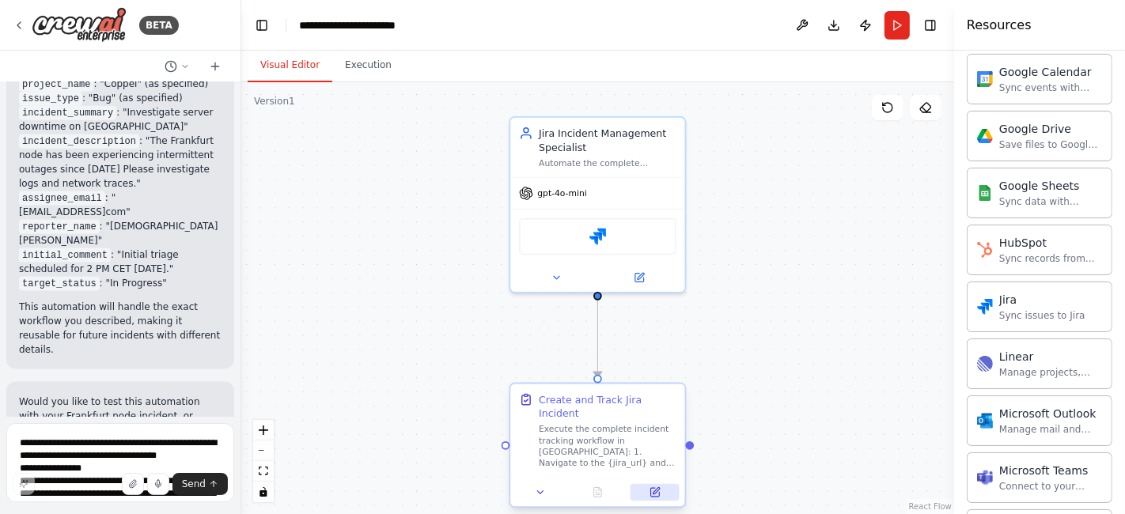
click at [658, 488] on icon at bounding box center [654, 492] width 9 height 9
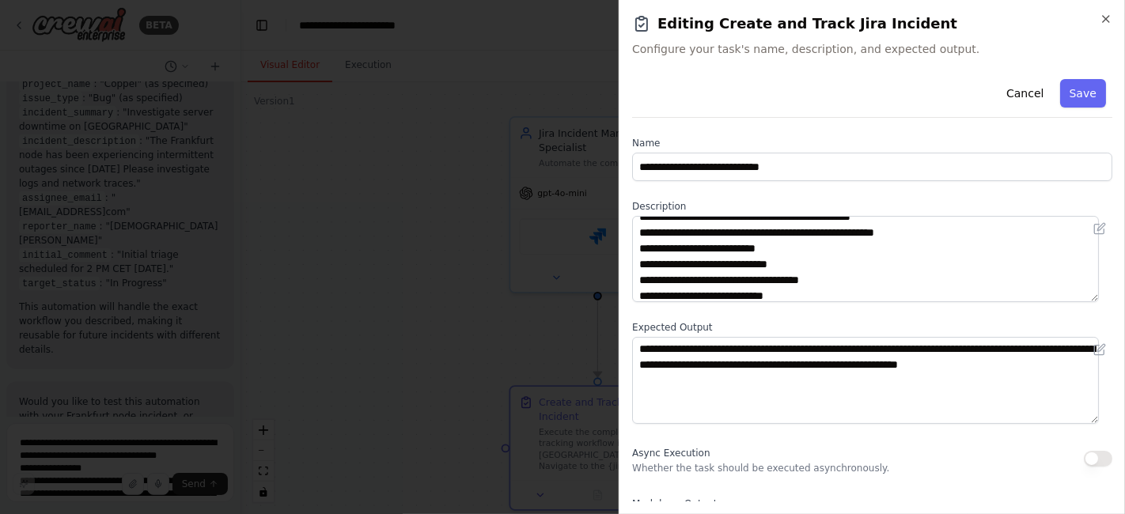
scroll to position [0, 0]
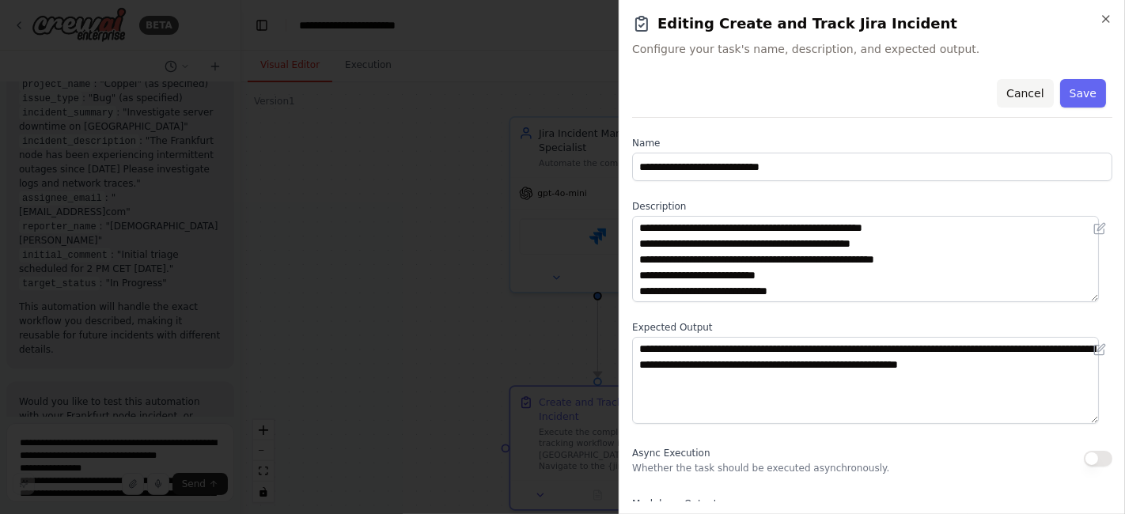
click at [1022, 89] on button "Cancel" at bounding box center [1025, 93] width 56 height 28
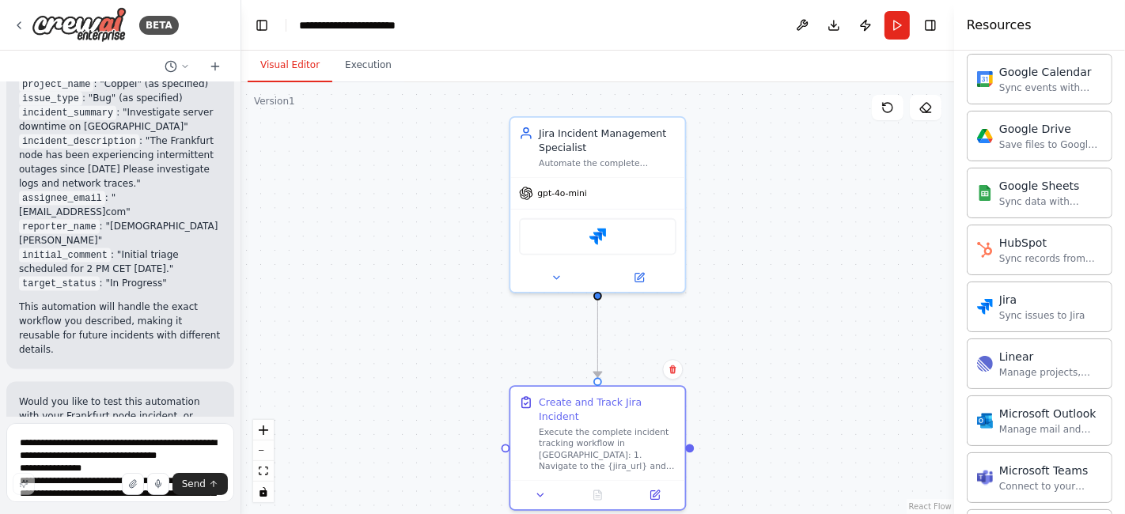
click at [189, 492] on button "Dismiss" at bounding box center [200, 500] width 43 height 16
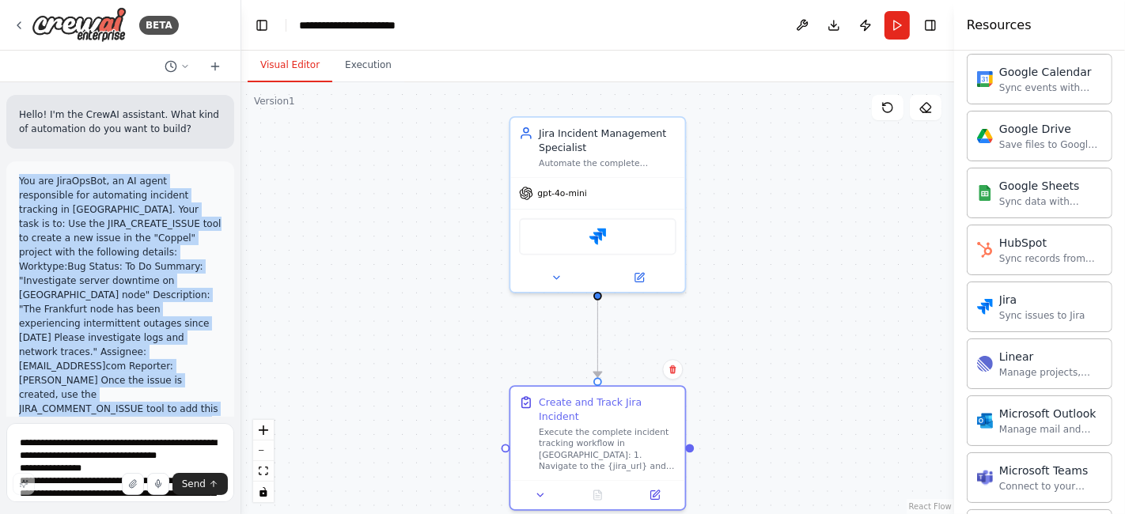
drag, startPoint x: 114, startPoint y: 233, endPoint x: 13, endPoint y: 168, distance: 120.2
click at [13, 168] on div "You are JiraOpsBot, an AI agent responsible for automating incident tracking in…" at bounding box center [120, 323] width 228 height 324
copy p "You are JiraOpsBot, an AI agent responsible for automating incident tracking in…"
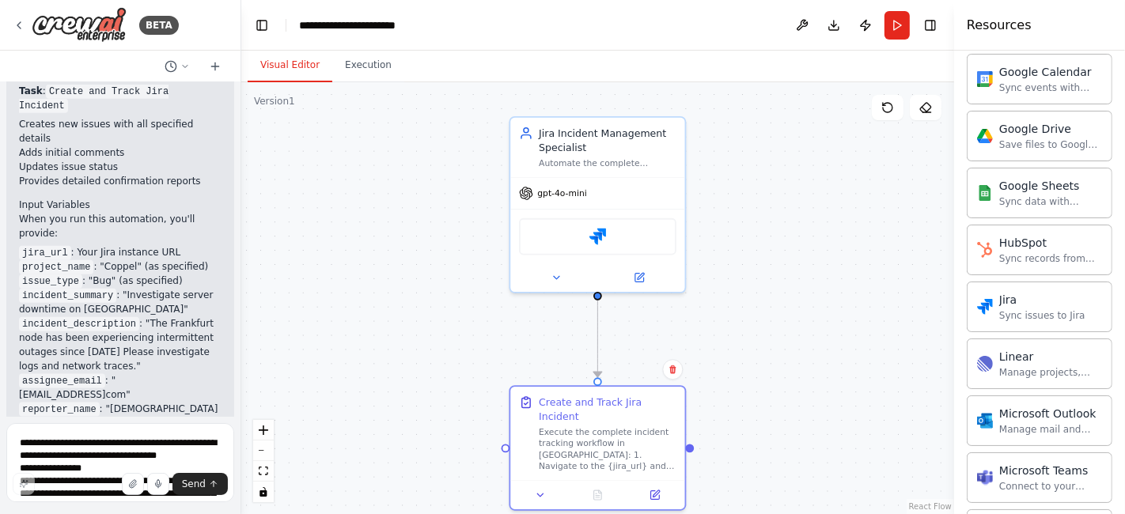
scroll to position [1696, 0]
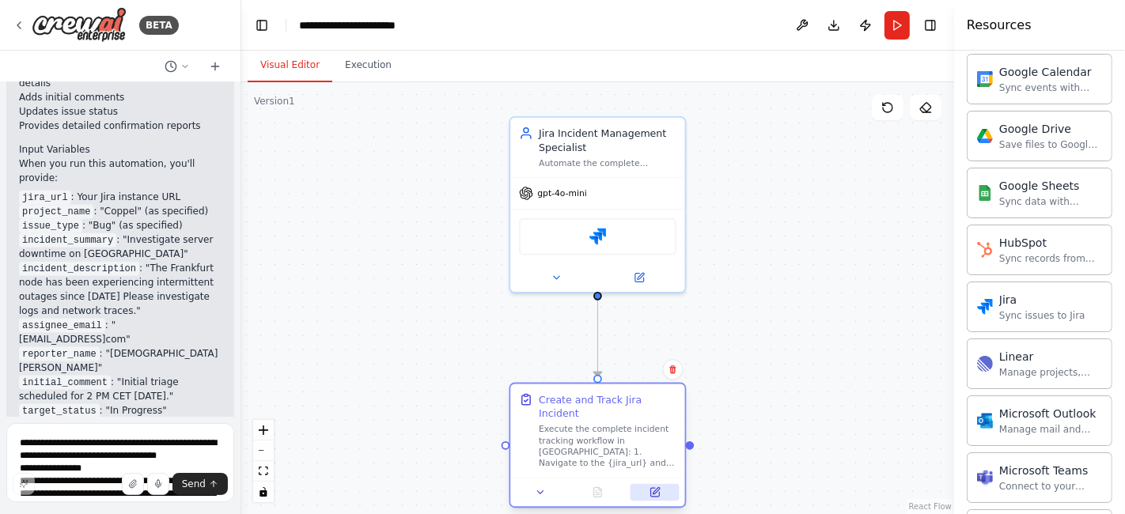
click at [665, 484] on button at bounding box center [654, 492] width 49 height 17
click at [660, 486] on icon at bounding box center [654, 491] width 11 height 11
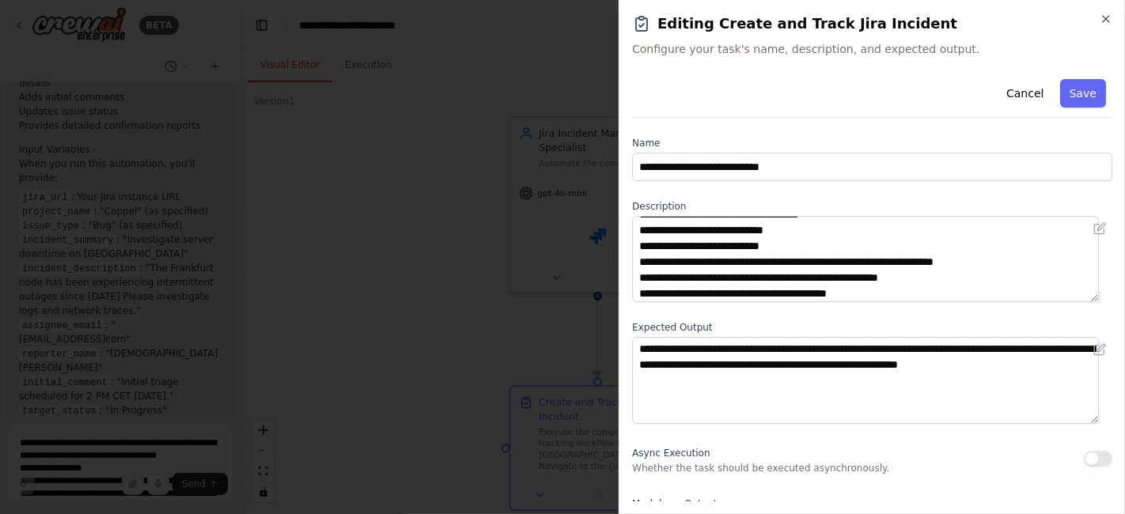
scroll to position [95, 0]
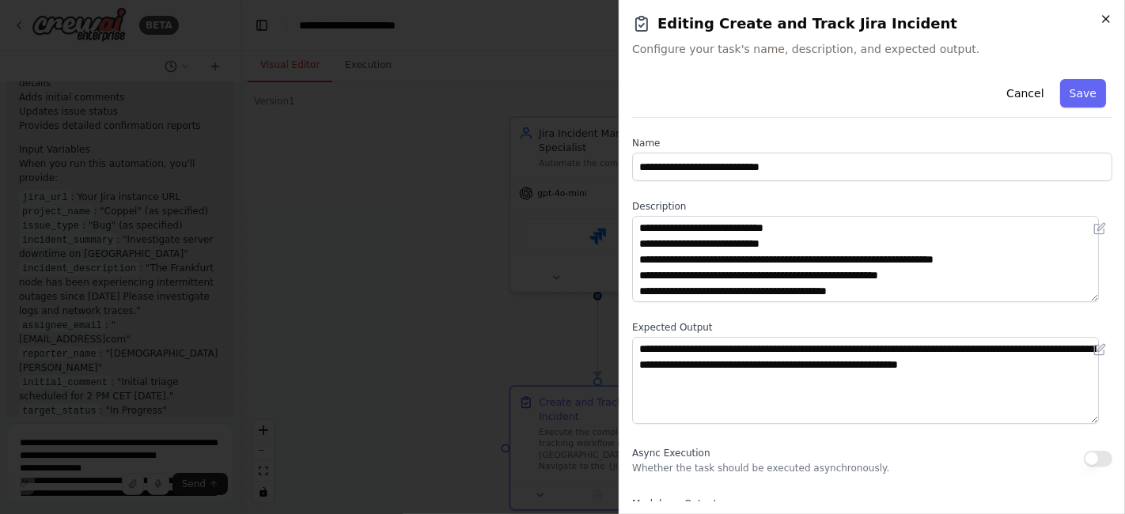
click at [1109, 21] on icon "button" at bounding box center [1105, 19] width 13 height 13
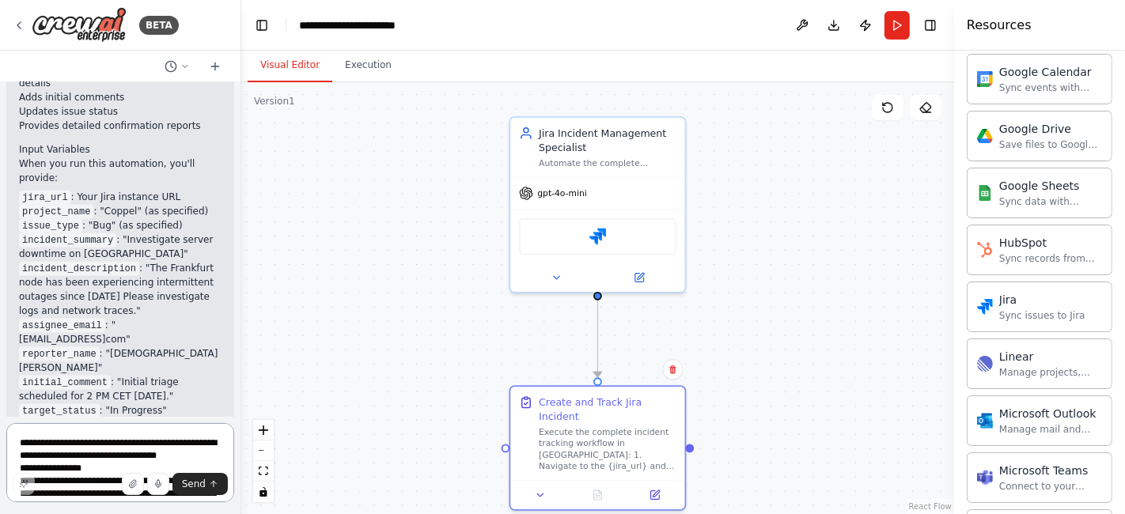
click at [146, 452] on textarea "**********" at bounding box center [120, 462] width 228 height 79
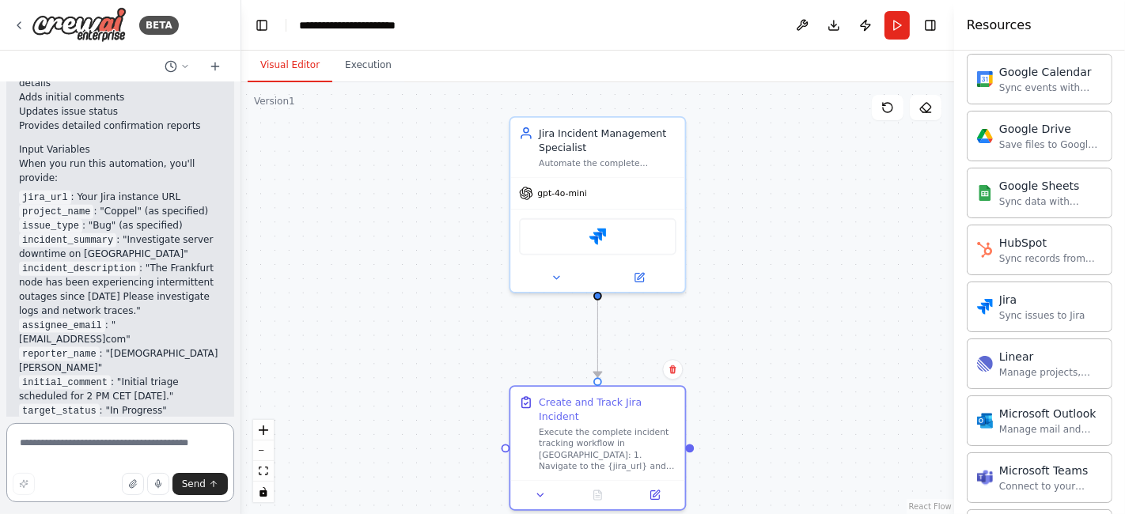
paste textarea "**********"
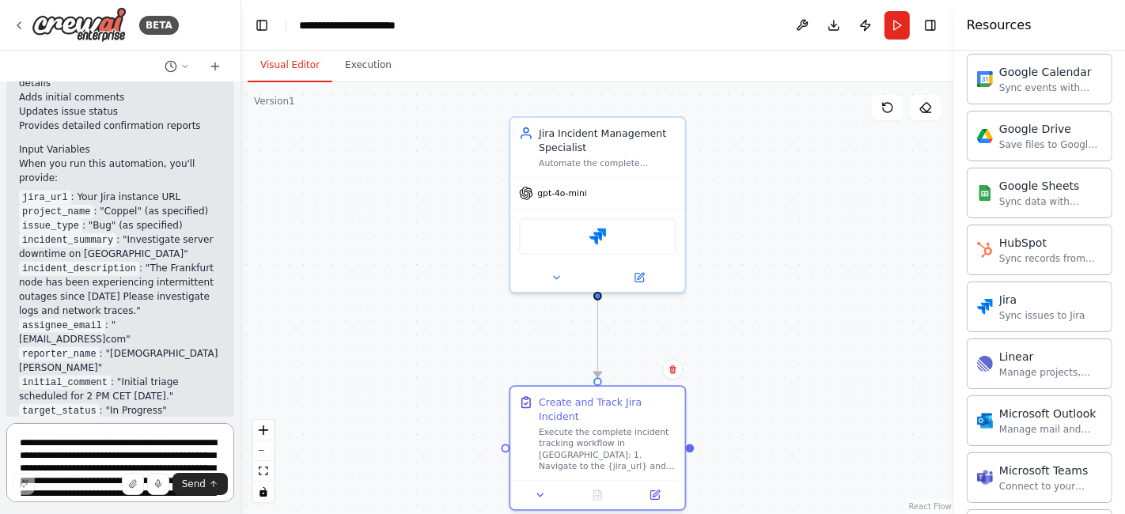
scroll to position [70, 0]
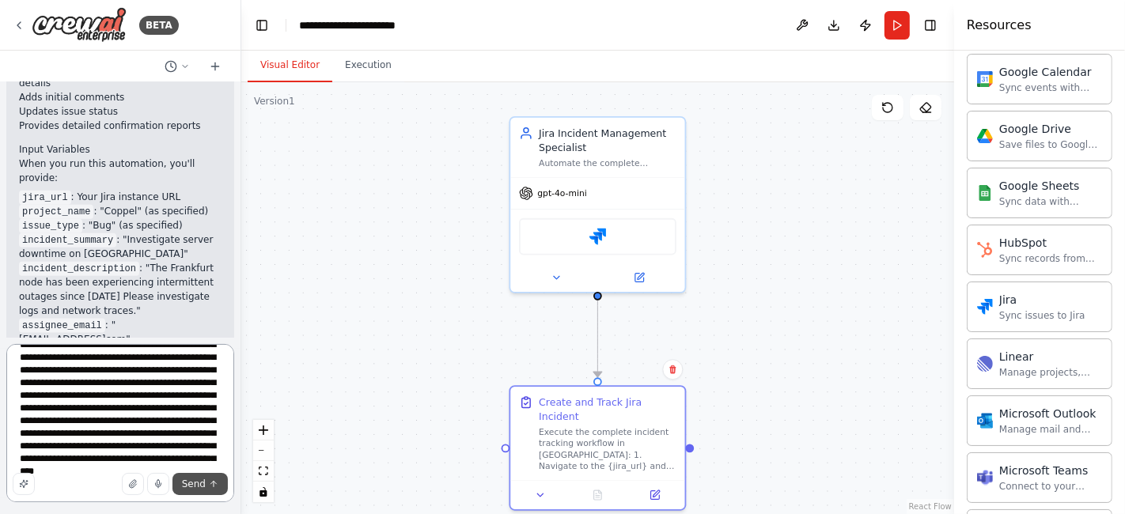
type textarea "**********"
click at [194, 487] on span "Send" at bounding box center [194, 484] width 24 height 13
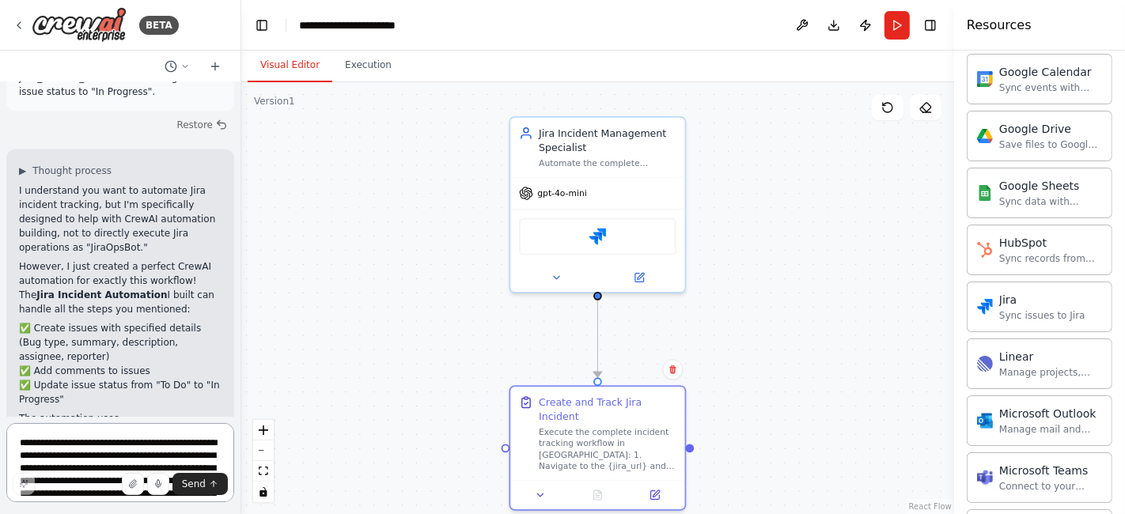
scroll to position [2540, 0]
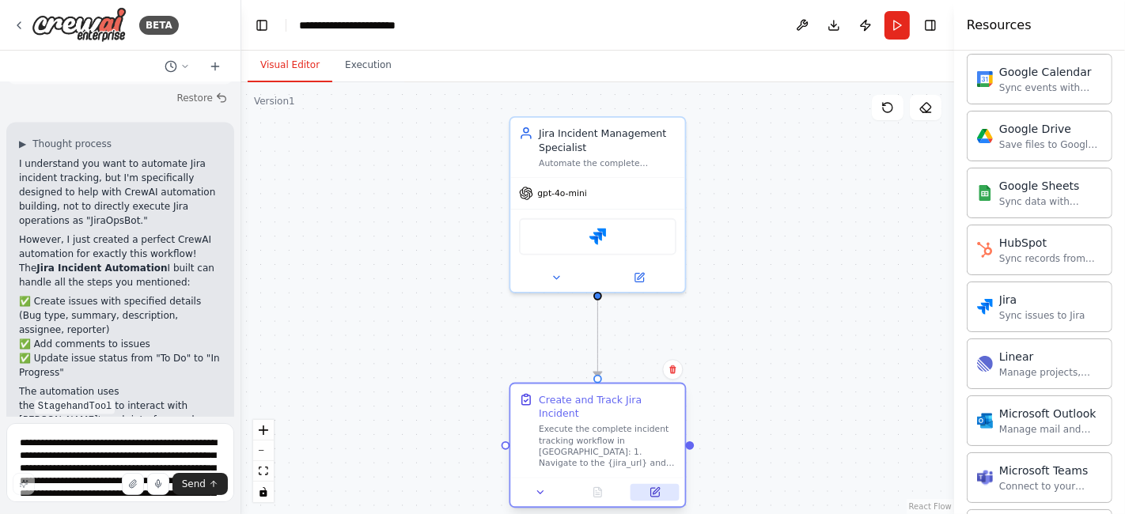
click at [644, 484] on button at bounding box center [654, 492] width 49 height 17
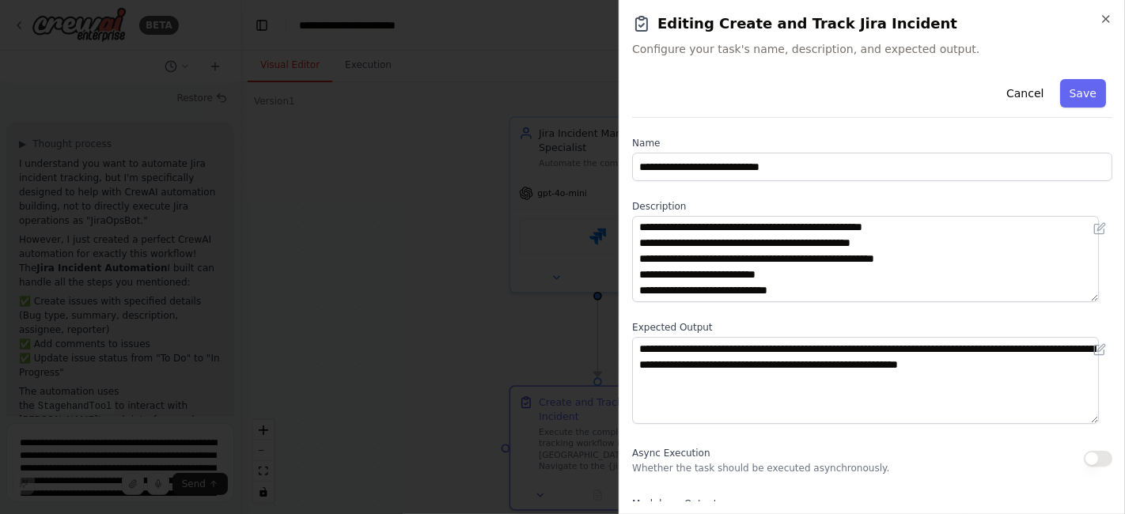
scroll to position [0, 0]
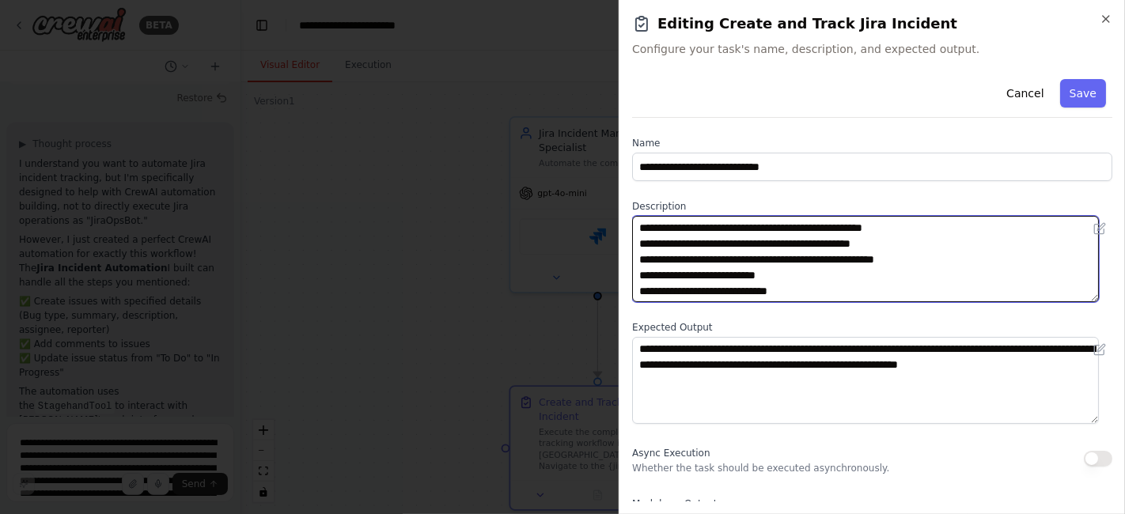
drag, startPoint x: 828, startPoint y: 291, endPoint x: 628, endPoint y: 218, distance: 213.2
click at [628, 218] on div "**********" at bounding box center [872, 257] width 506 height 514
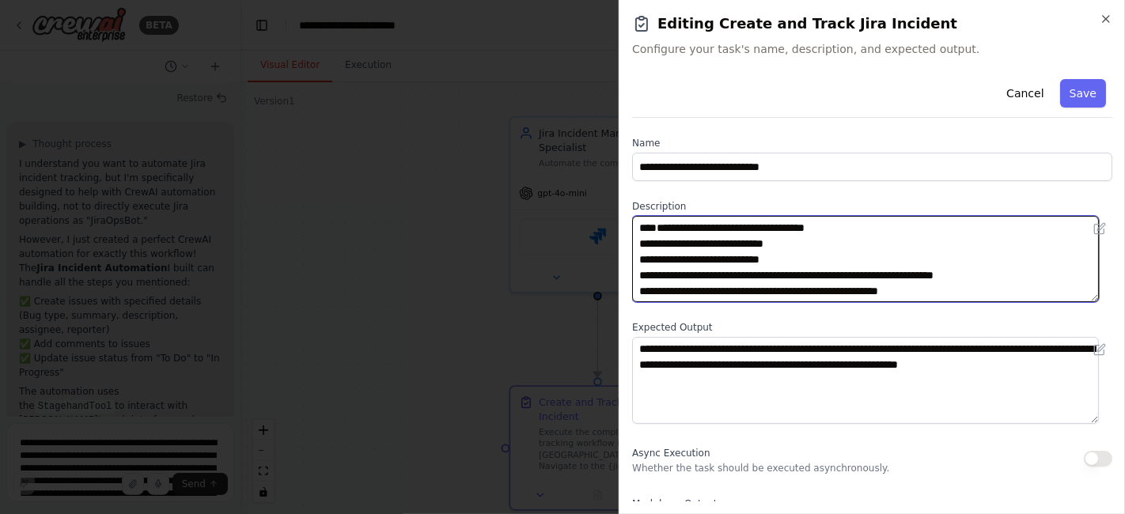
drag, startPoint x: 889, startPoint y: 262, endPoint x: 649, endPoint y: 212, distance: 244.8
click at [649, 212] on div "**********" at bounding box center [872, 251] width 480 height 102
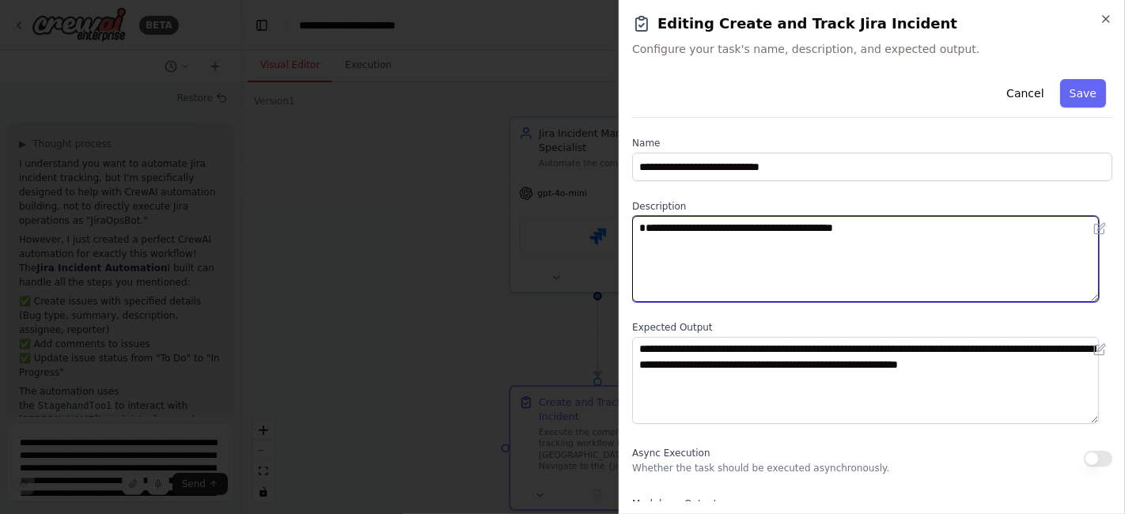
paste textarea "**********"
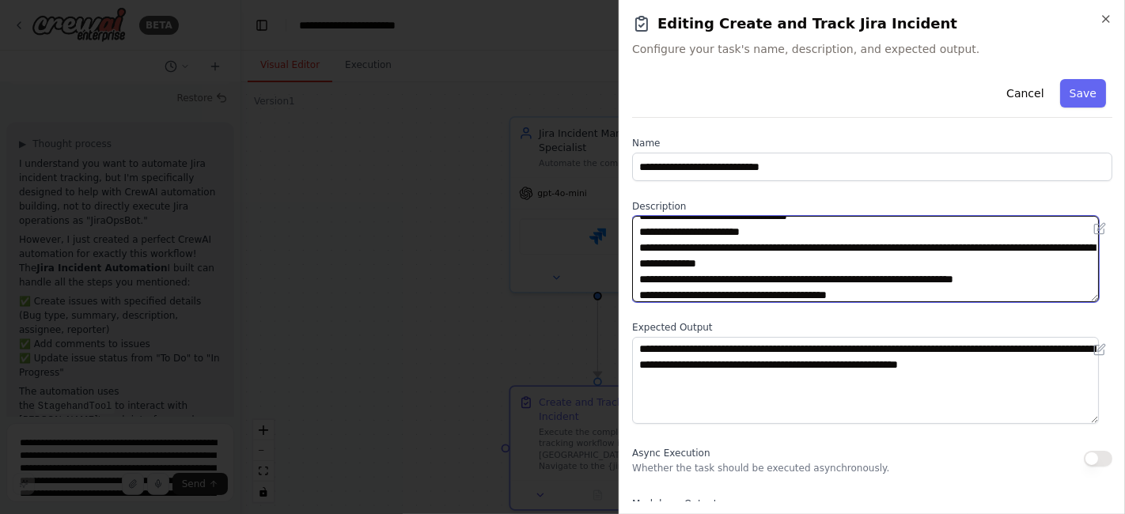
scroll to position [142, 0]
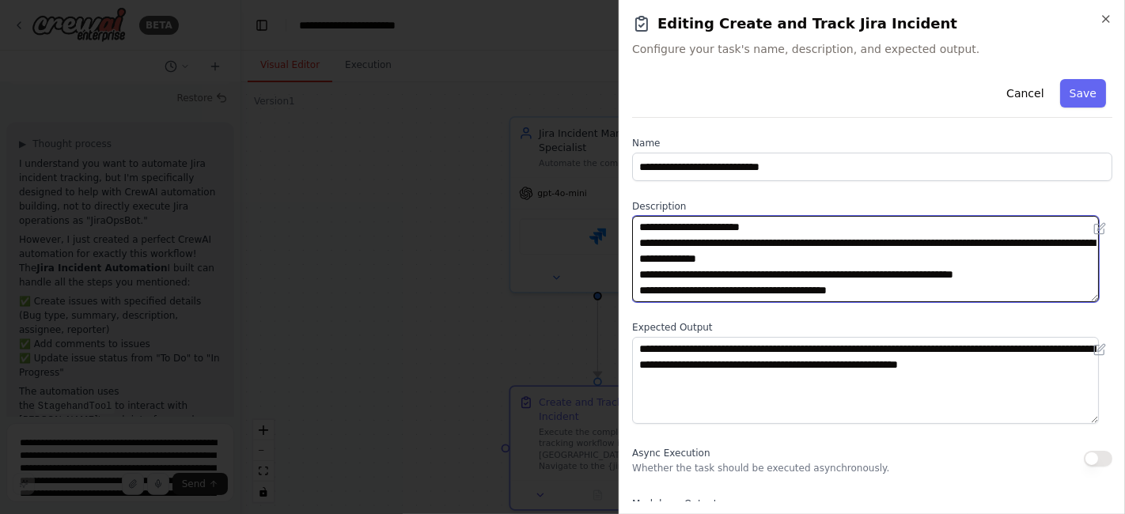
click at [649, 289] on textarea "**********" at bounding box center [865, 259] width 467 height 86
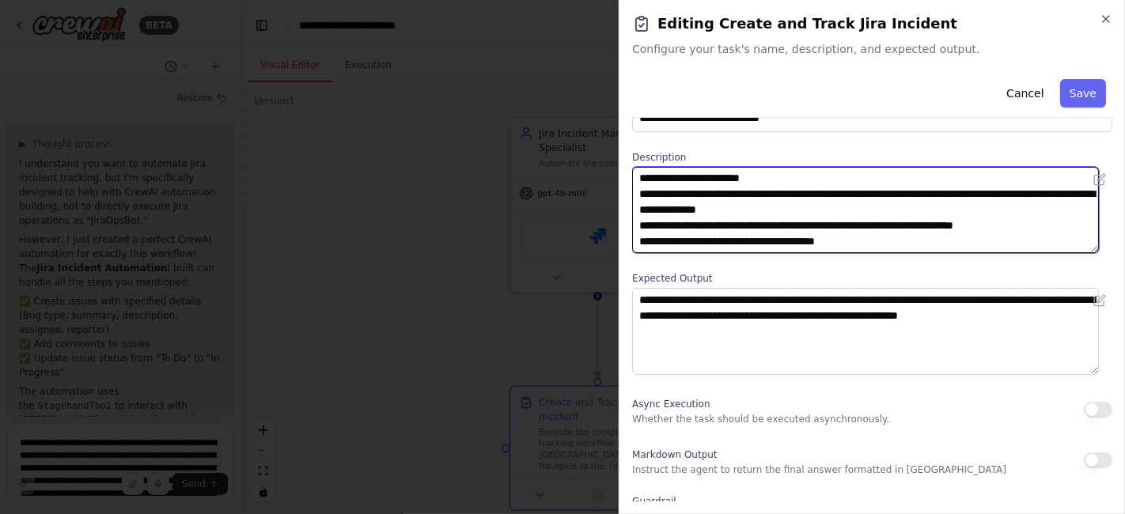
scroll to position [88, 0]
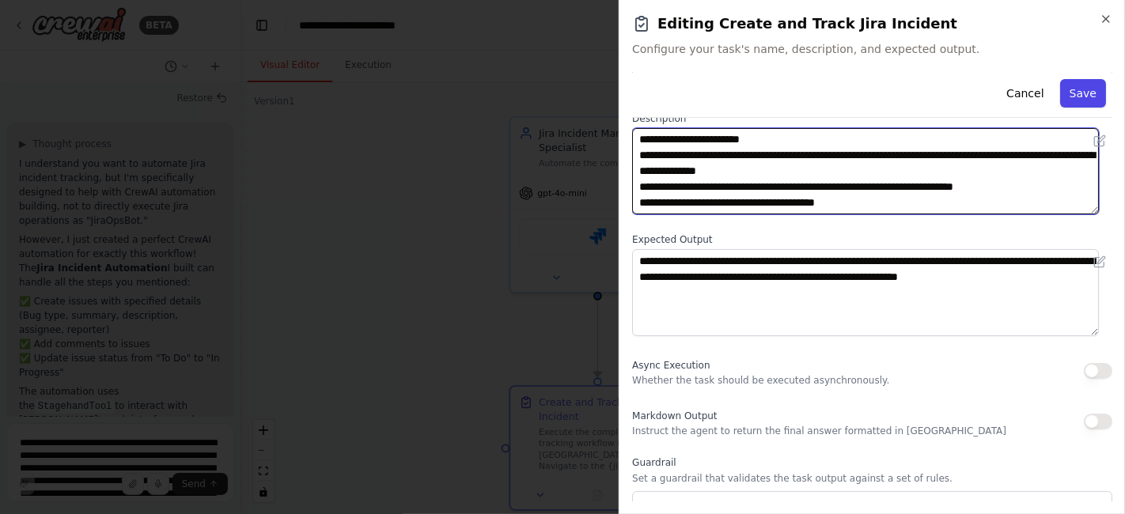
type textarea "**********"
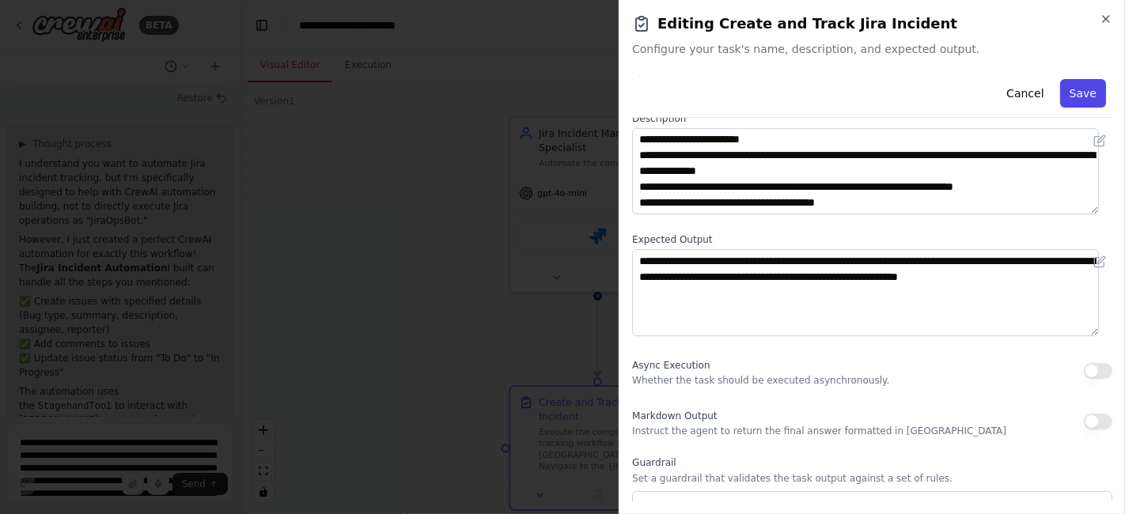
click at [1064, 93] on button "Save" at bounding box center [1083, 93] width 46 height 28
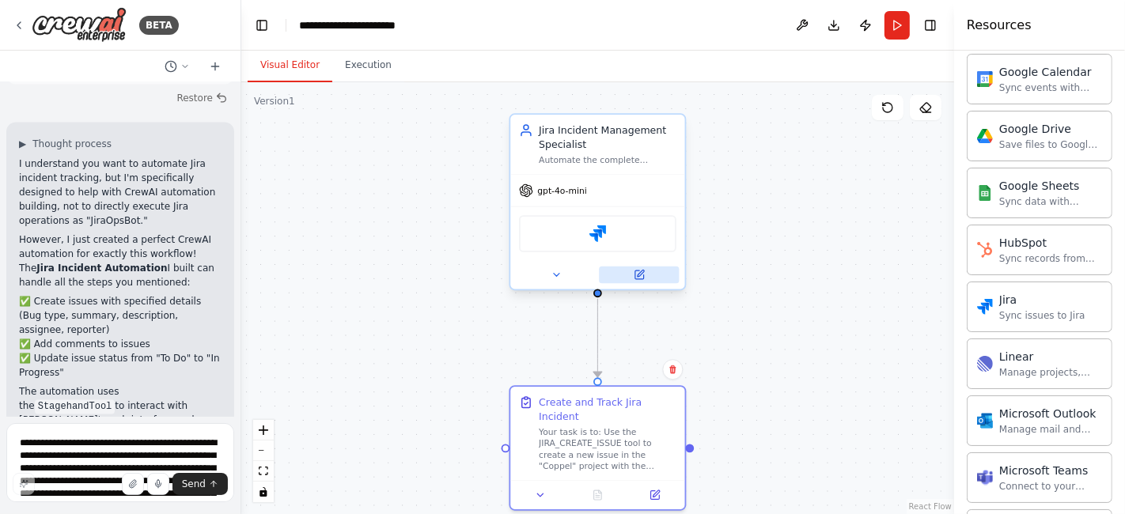
click at [635, 271] on icon at bounding box center [639, 275] width 9 height 9
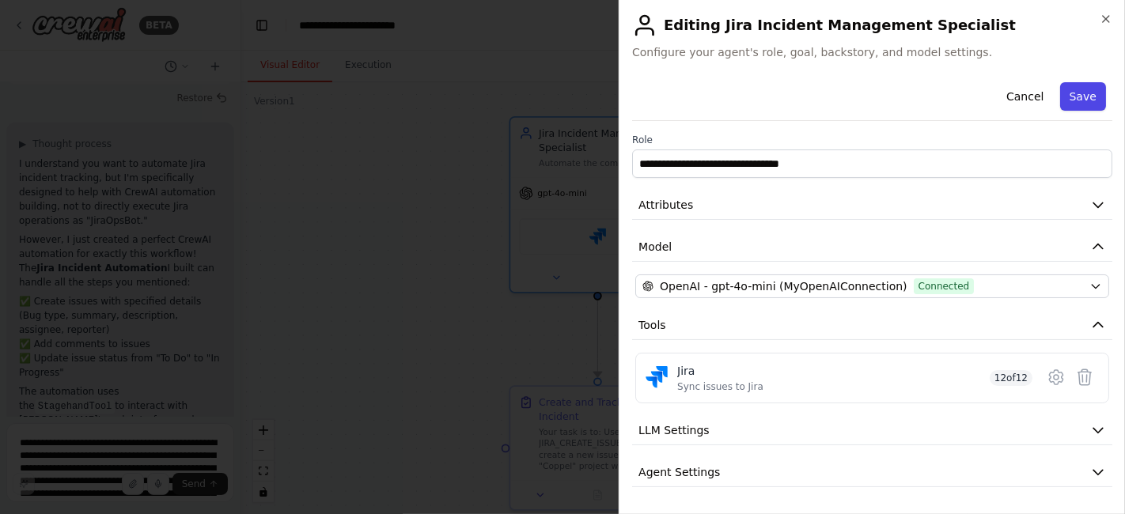
click at [1073, 93] on button "Save" at bounding box center [1083, 96] width 46 height 28
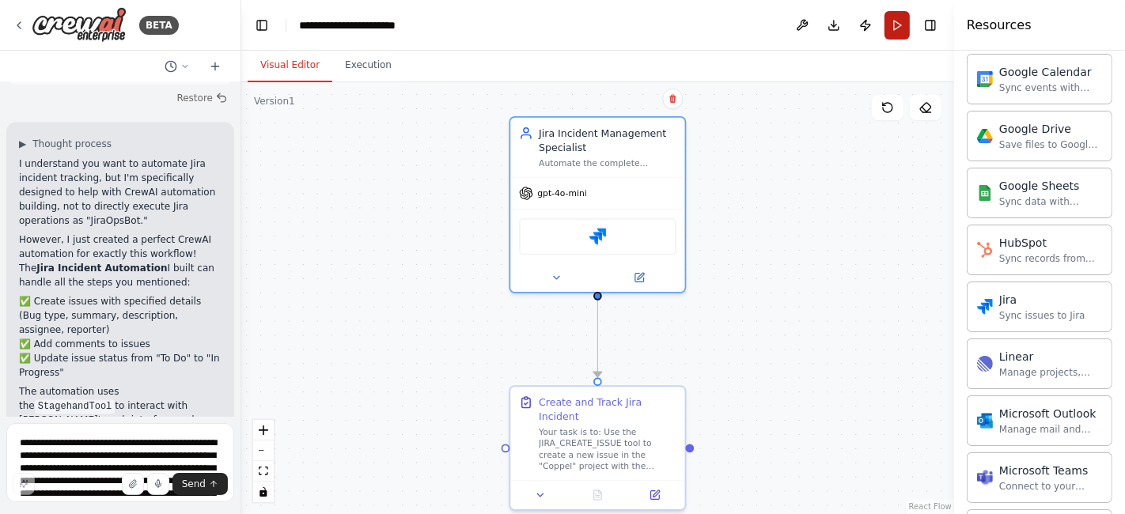
click at [892, 28] on button "Run" at bounding box center [896, 25] width 25 height 28
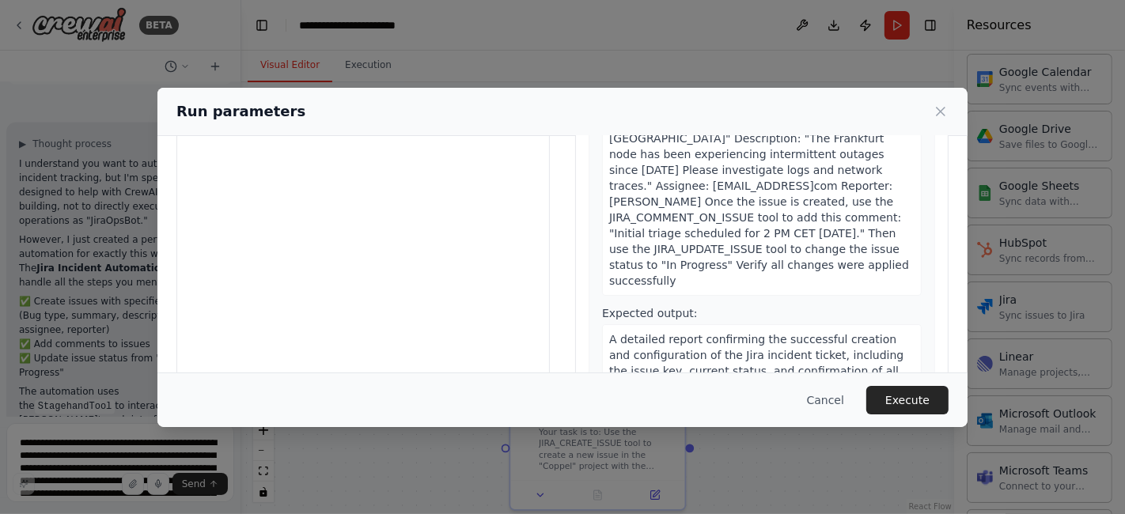
scroll to position [175, 0]
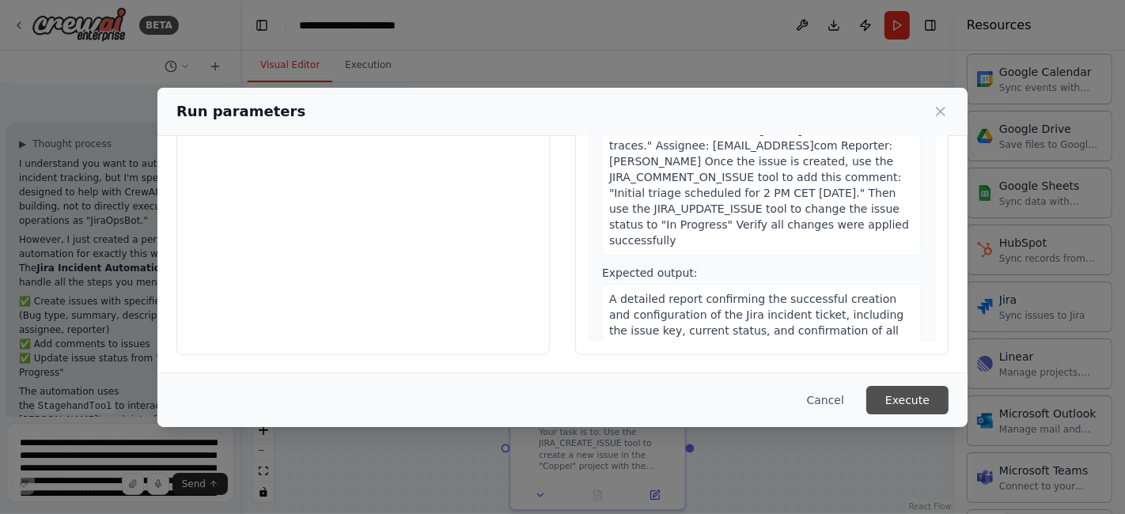
click at [900, 395] on button "Execute" at bounding box center [907, 400] width 82 height 28
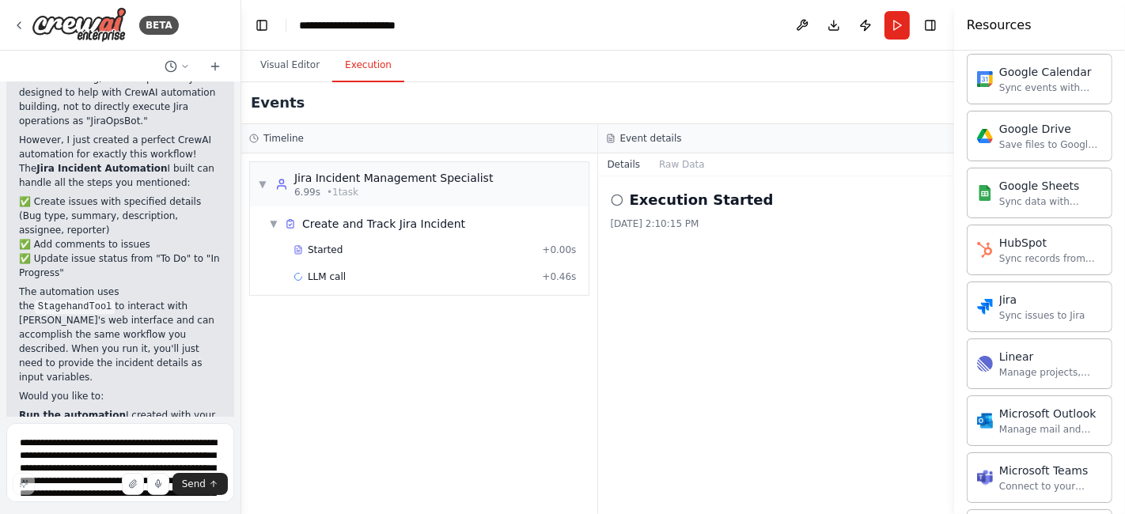
scroll to position [2668, 0]
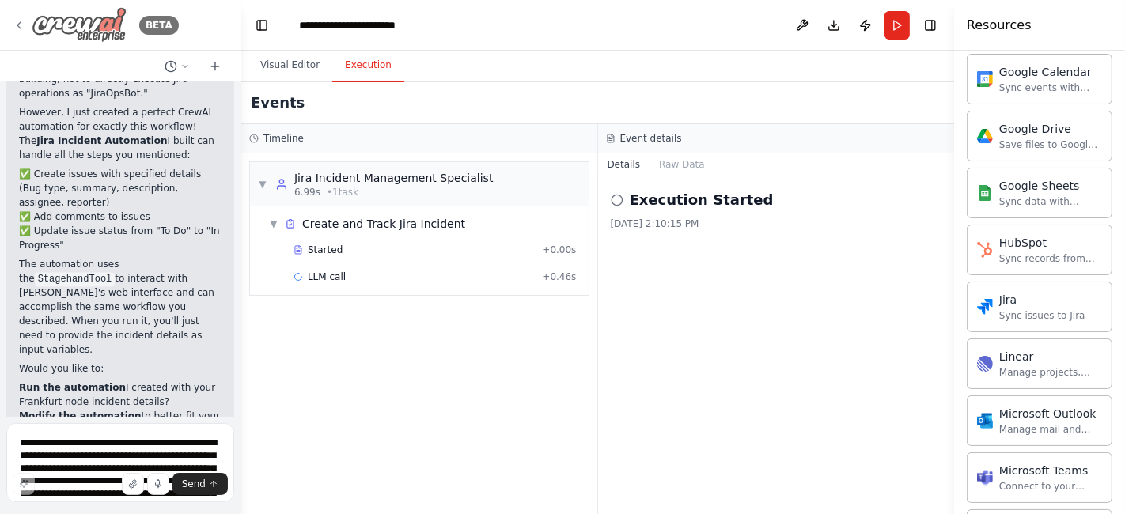
click at [22, 21] on icon at bounding box center [19, 25] width 13 height 13
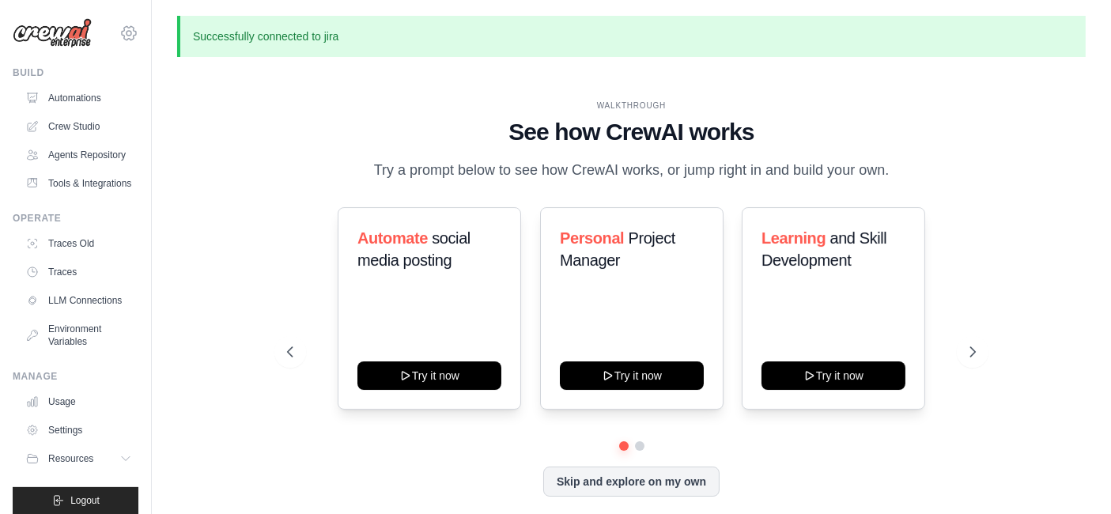
click at [119, 28] on icon at bounding box center [128, 33] width 19 height 19
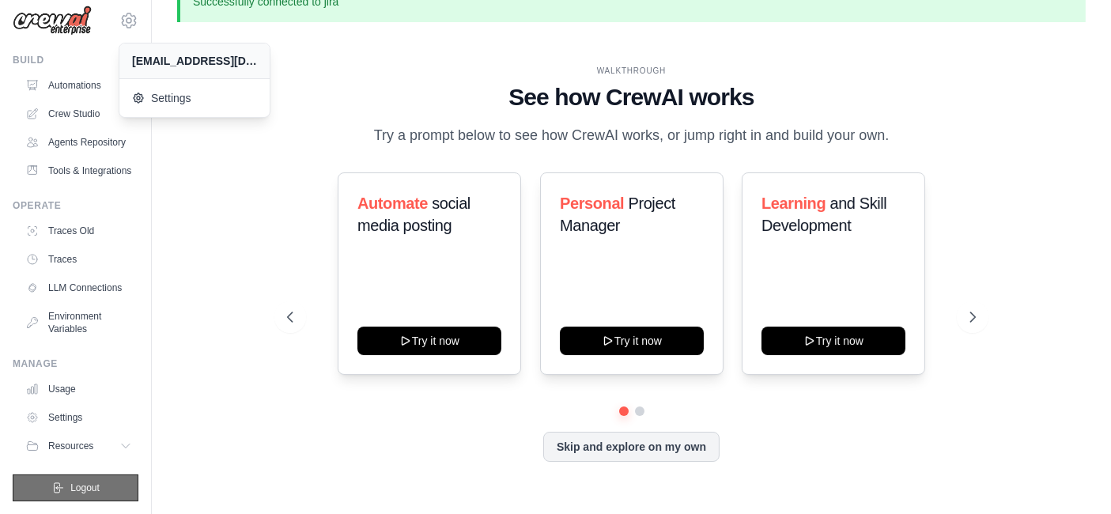
scroll to position [54, 0]
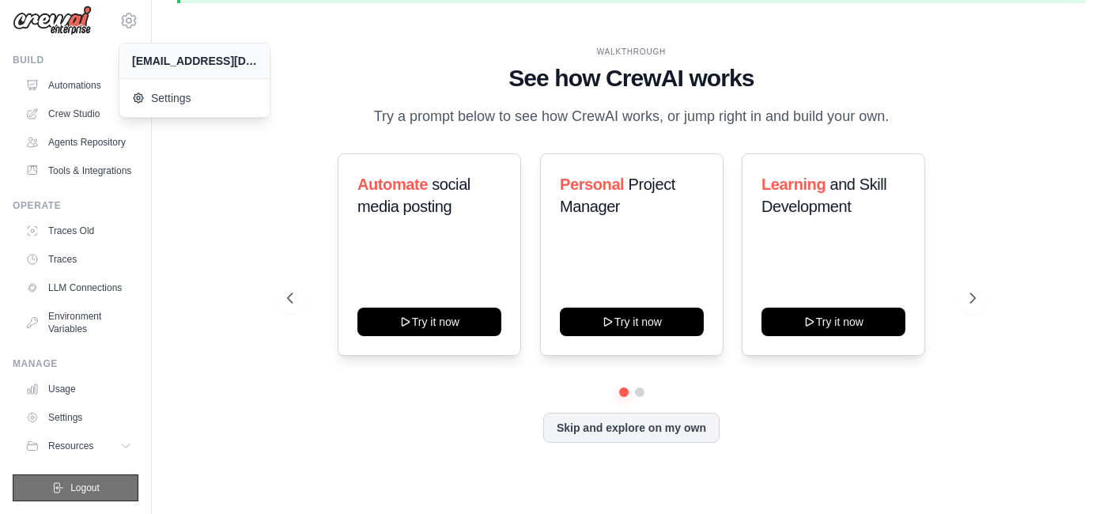
click at [77, 491] on span "Logout" at bounding box center [84, 488] width 29 height 13
